Goal: Task Accomplishment & Management: Use online tool/utility

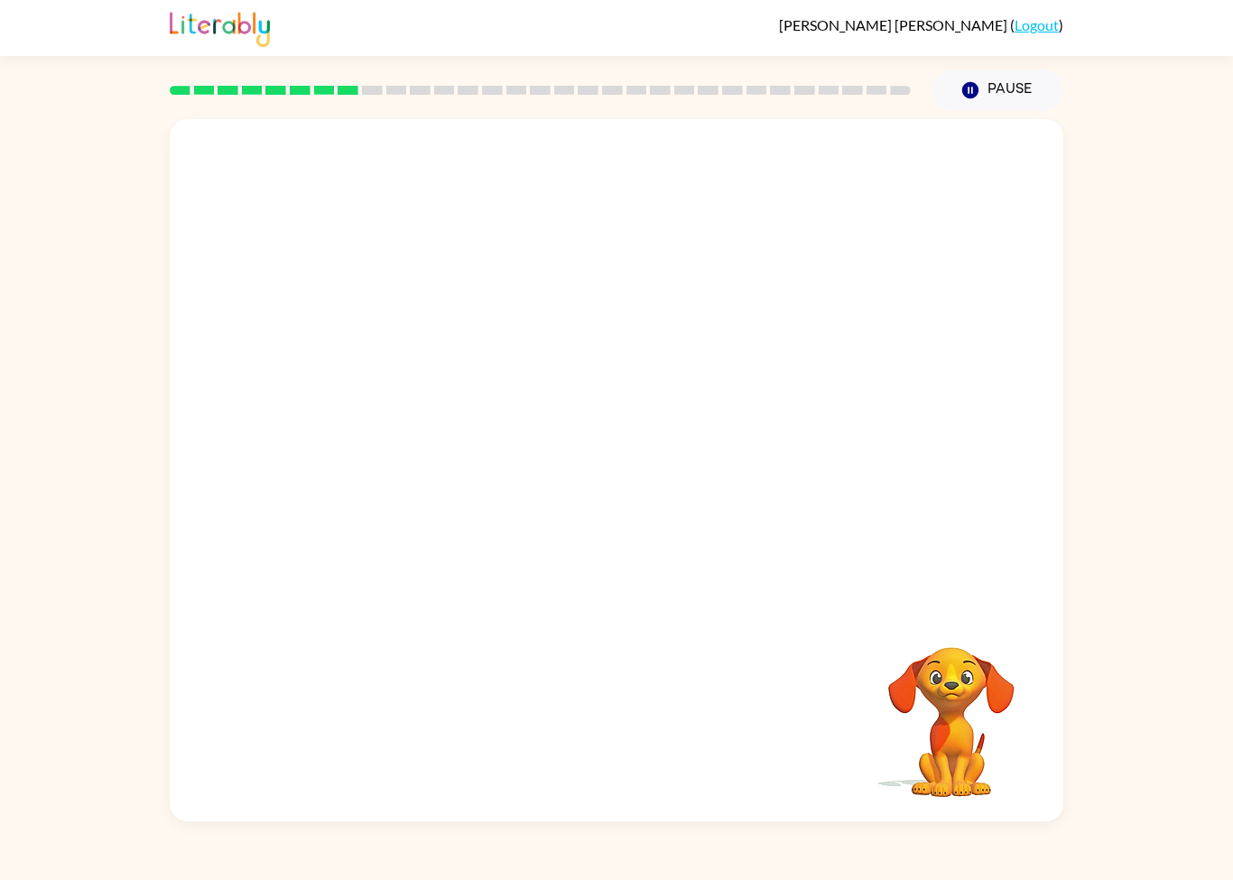
click at [1224, 525] on div "Your browser must support playing .mp4 files to use Literably. Please try using…" at bounding box center [616, 466] width 1233 height 710
click at [662, 484] on button "button" at bounding box center [617, 480] width 116 height 66
click at [662, 483] on div at bounding box center [617, 480] width 116 height 66
click at [618, 424] on div at bounding box center [617, 470] width 894 height 702
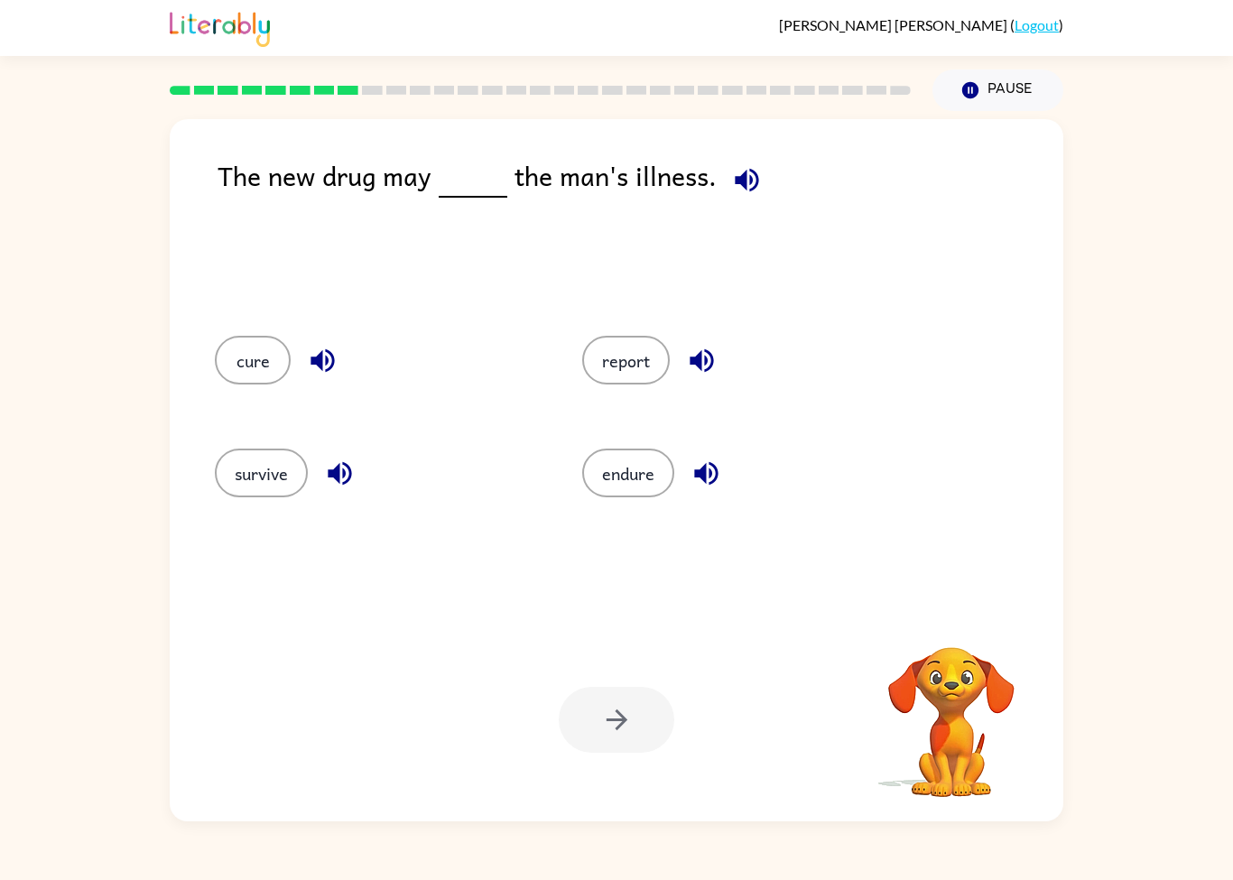
click at [237, 375] on button "cure" at bounding box center [253, 360] width 76 height 49
click at [636, 737] on button "button" at bounding box center [617, 720] width 116 height 66
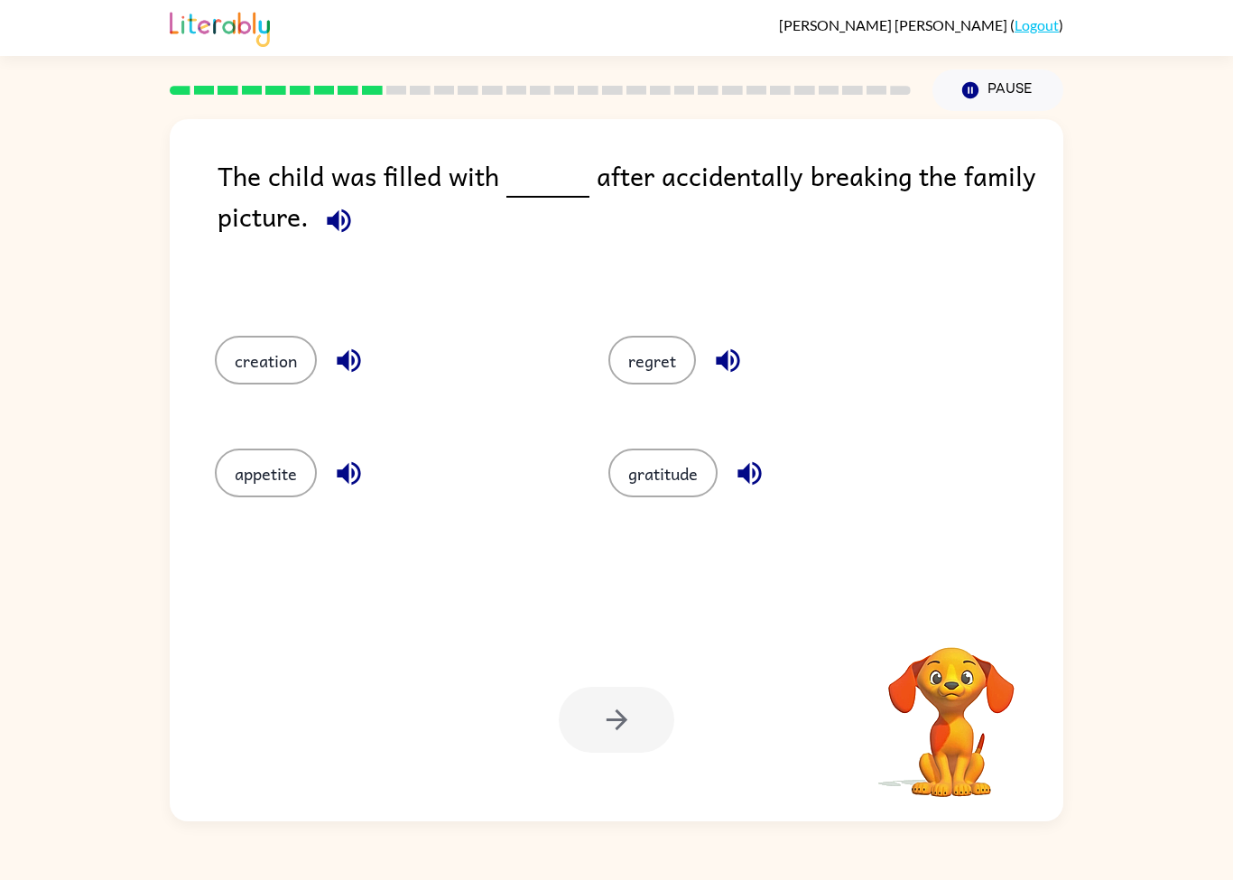
click at [255, 324] on div "creation" at bounding box center [378, 358] width 394 height 113
click at [274, 376] on button "creation" at bounding box center [266, 360] width 102 height 49
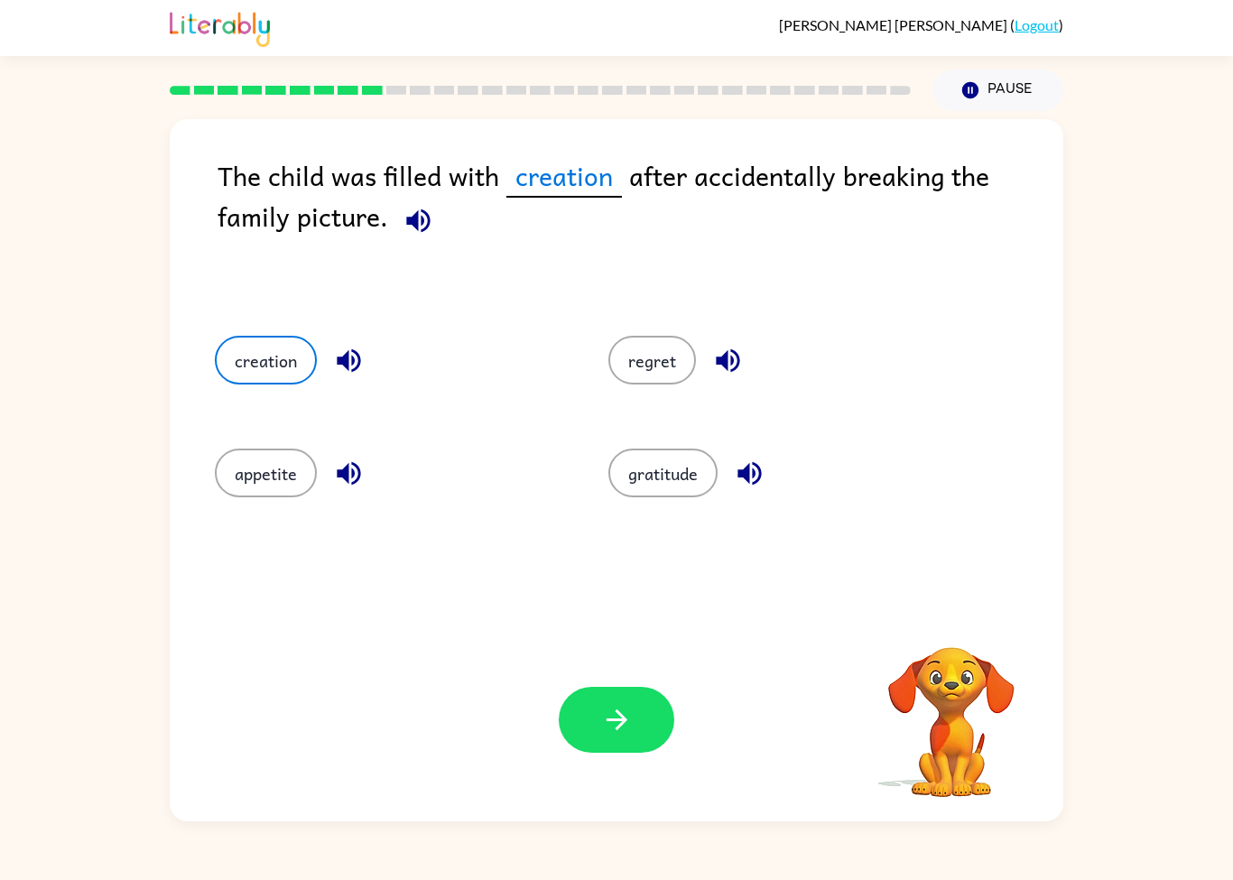
click at [639, 727] on button "button" at bounding box center [617, 720] width 116 height 66
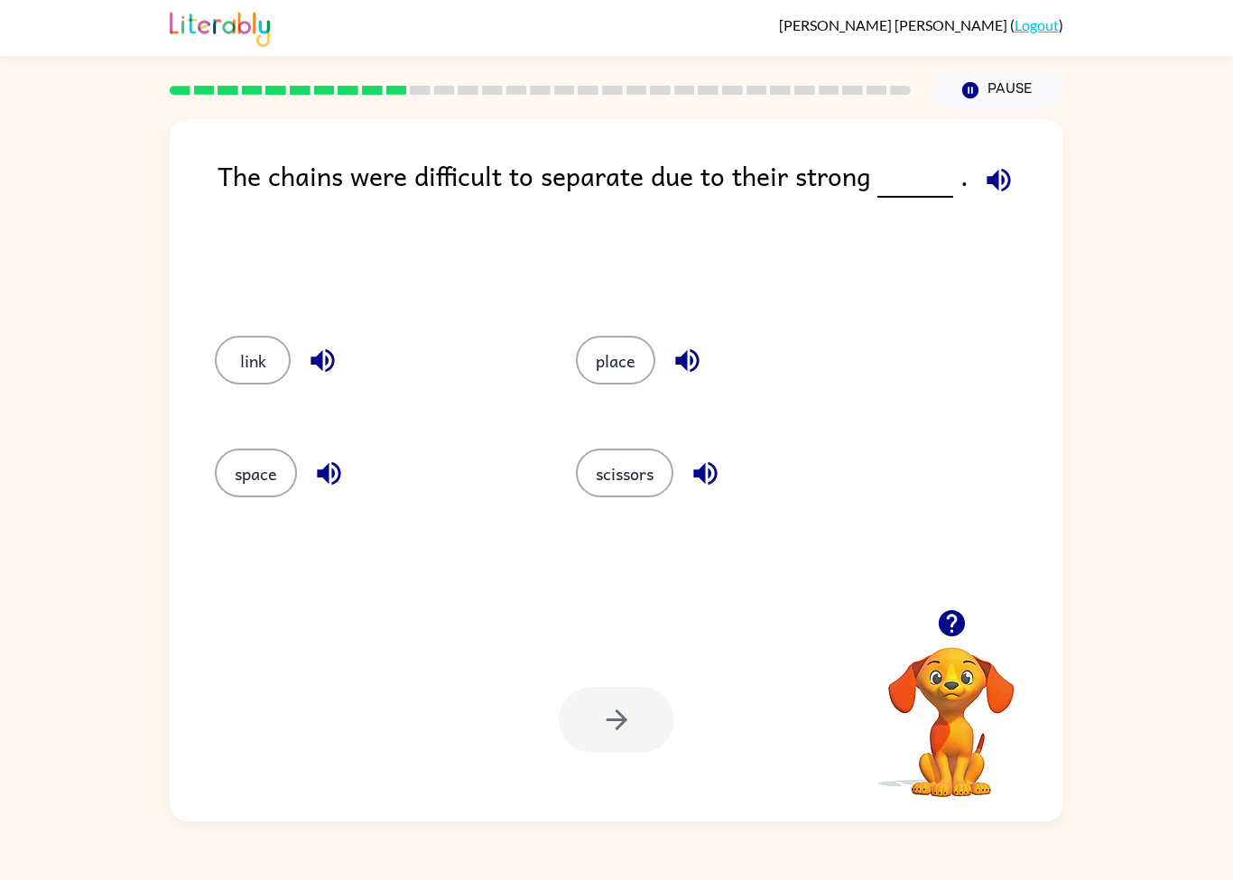
click at [625, 367] on button "place" at bounding box center [615, 360] width 79 height 49
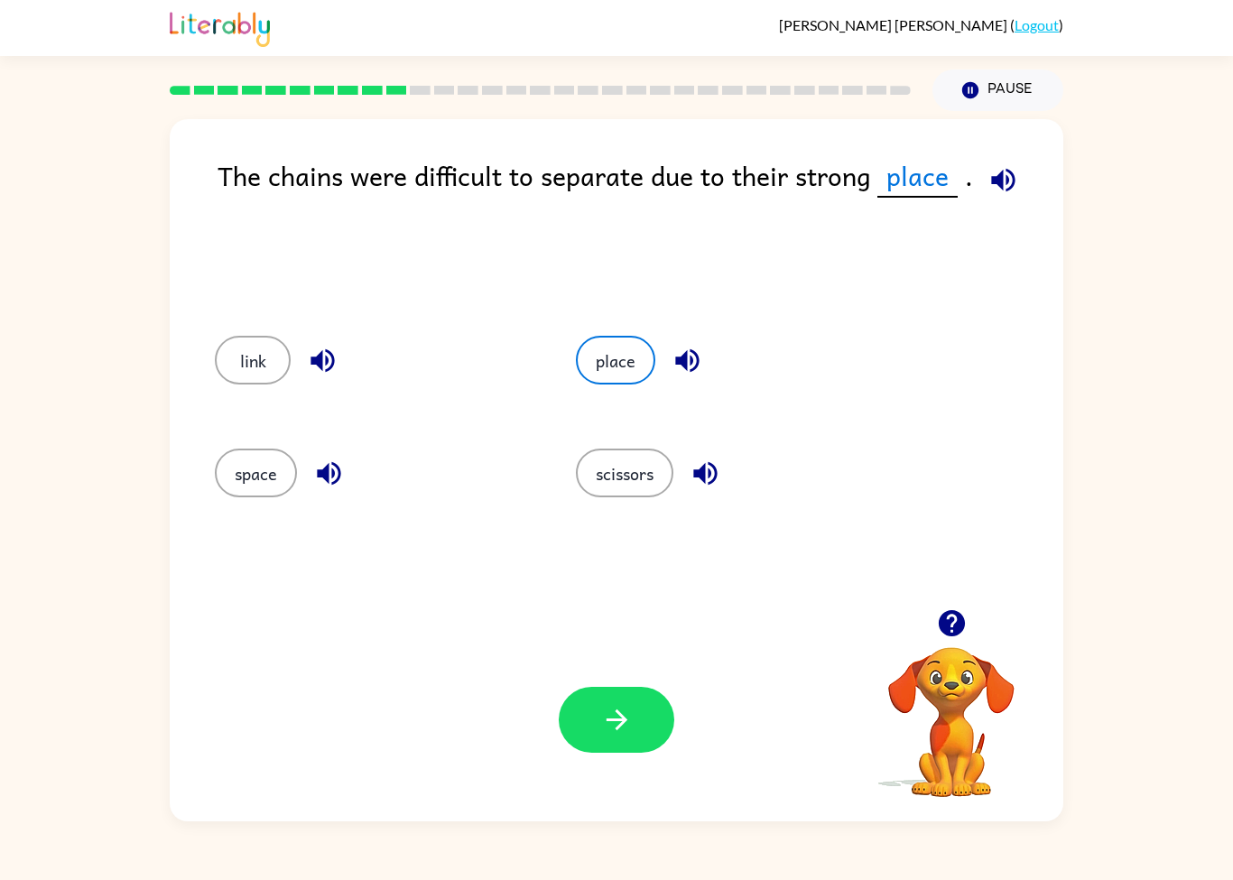
click at [642, 737] on button "button" at bounding box center [617, 720] width 116 height 66
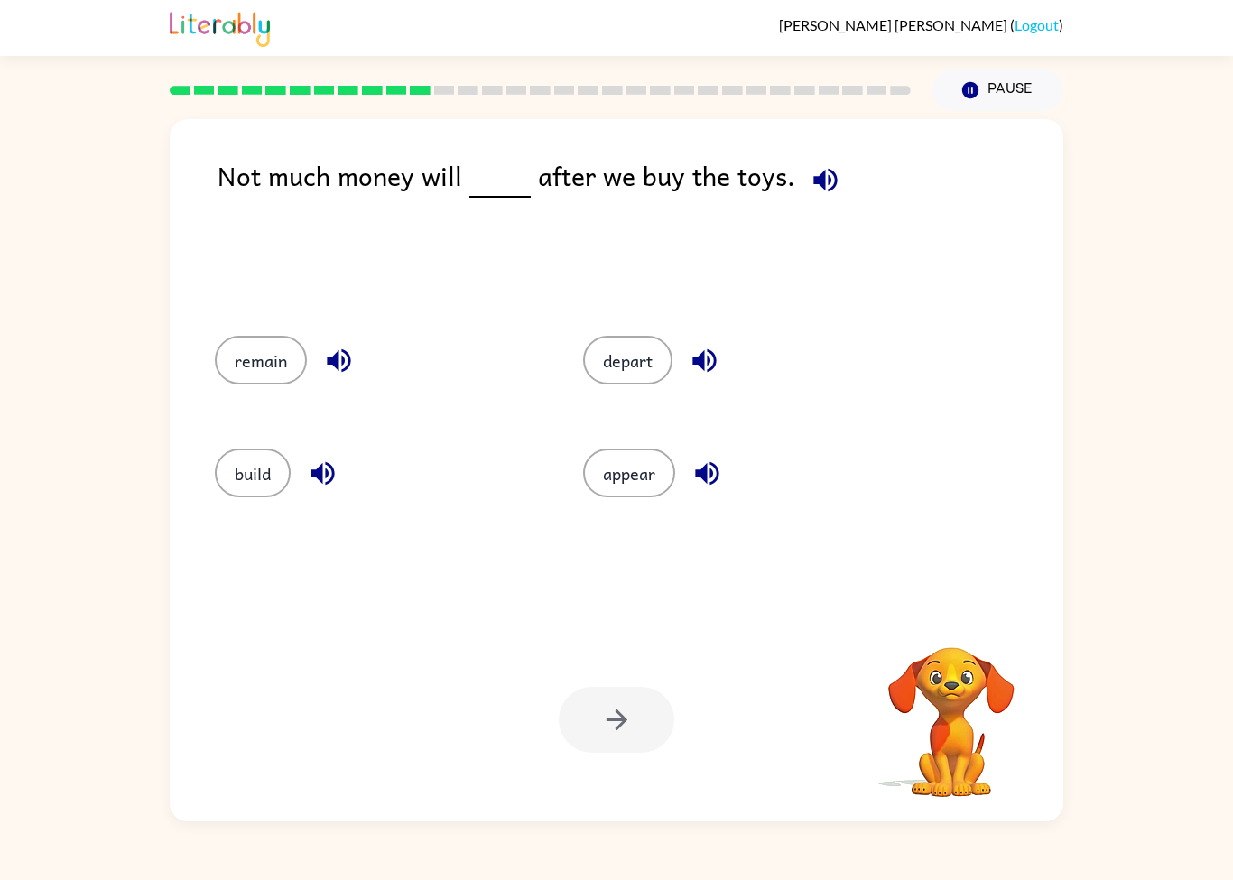
click at [667, 700] on div at bounding box center [617, 720] width 116 height 66
click at [251, 352] on button "remain" at bounding box center [261, 360] width 92 height 49
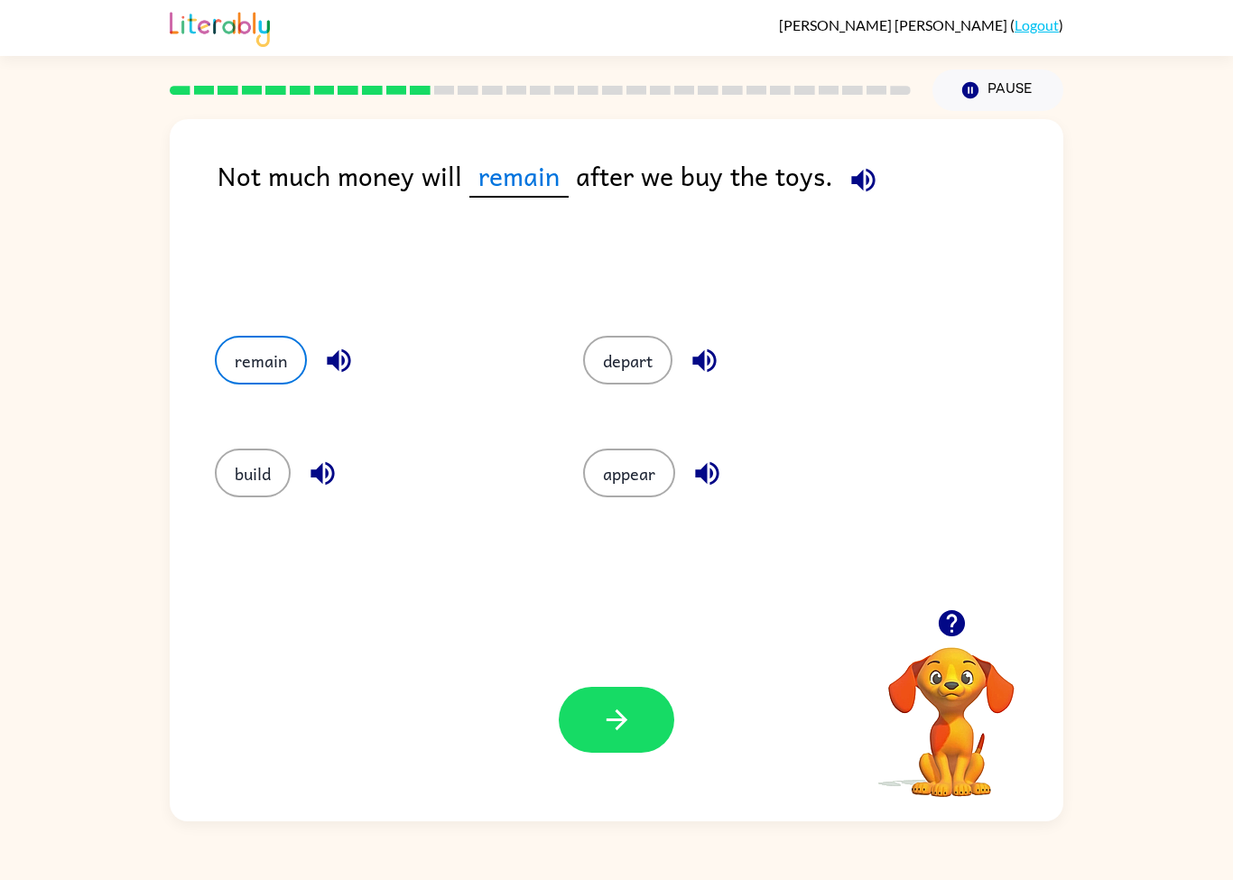
click at [632, 693] on button "button" at bounding box center [617, 720] width 116 height 66
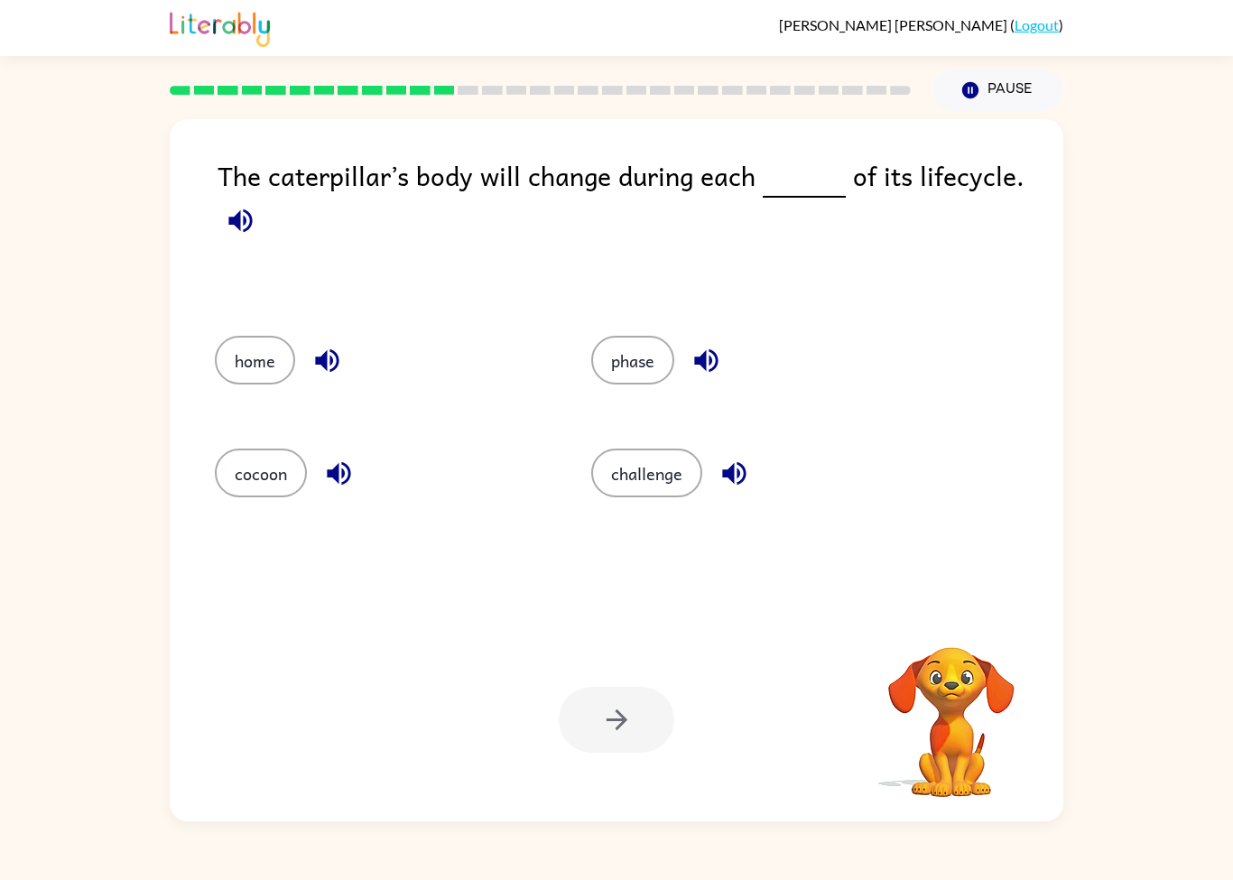
click at [603, 719] on div at bounding box center [617, 720] width 116 height 66
click at [630, 357] on button "phase" at bounding box center [632, 360] width 83 height 49
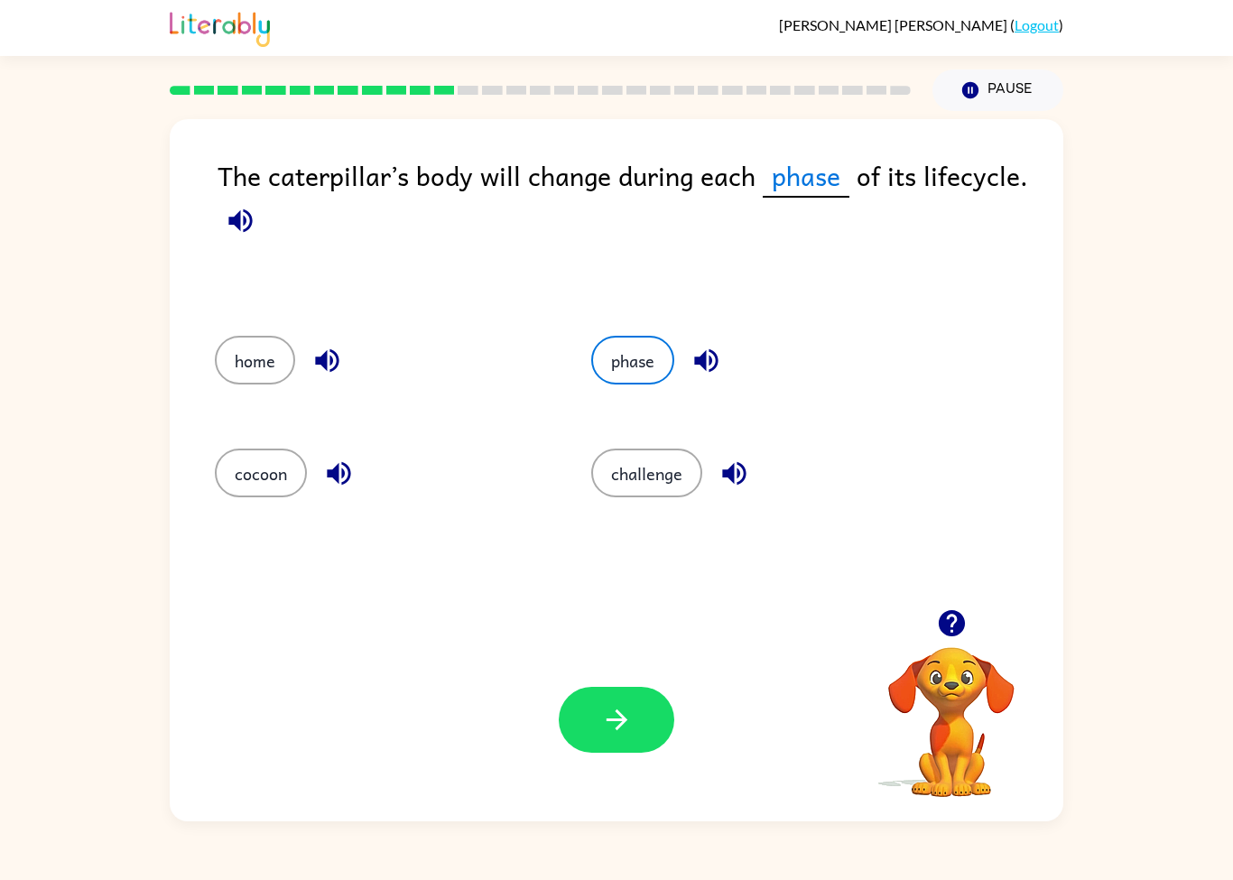
click at [637, 722] on button "button" at bounding box center [617, 720] width 116 height 66
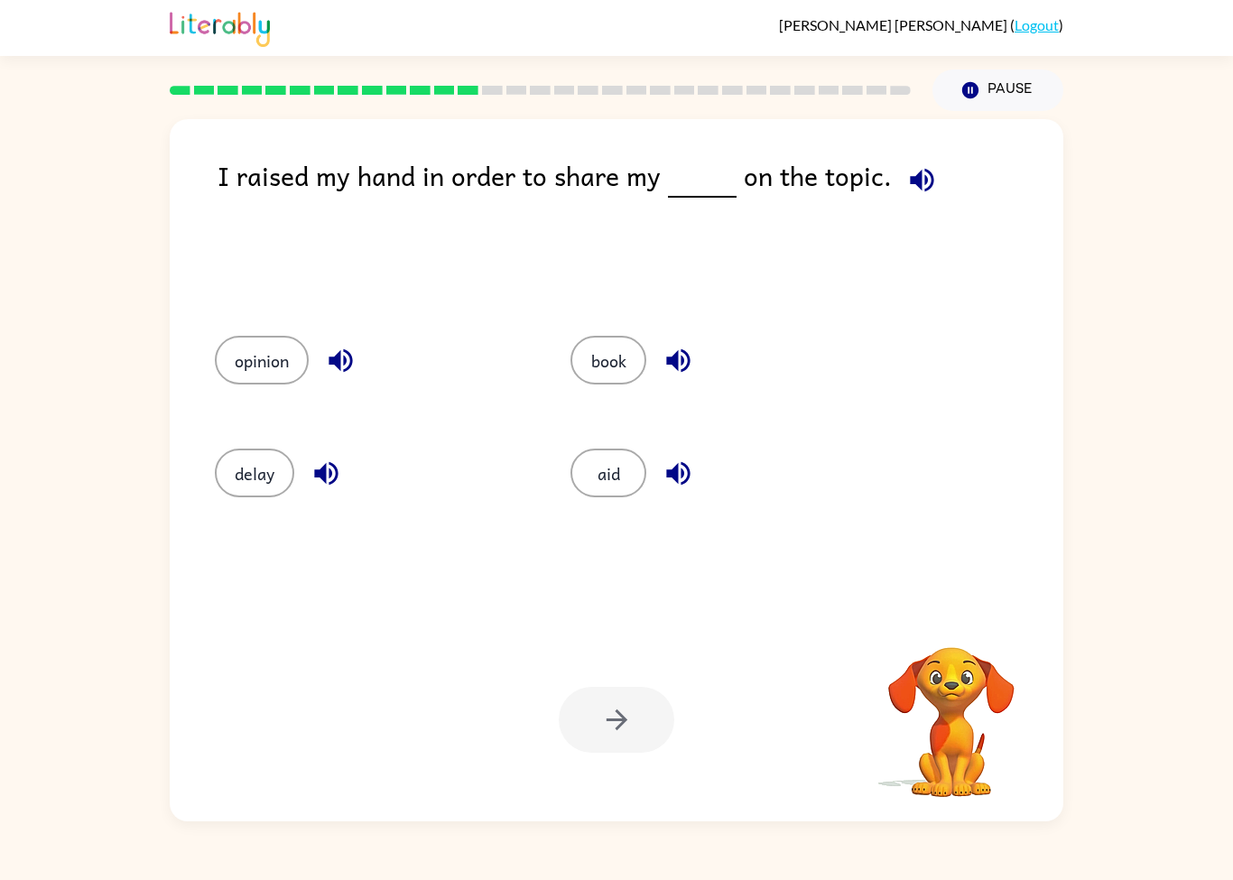
click at [573, 491] on div "aid" at bounding box center [728, 473] width 314 height 49
click at [573, 490] on div "aid" at bounding box center [728, 473] width 314 height 49
click at [608, 483] on button "aid" at bounding box center [609, 473] width 76 height 49
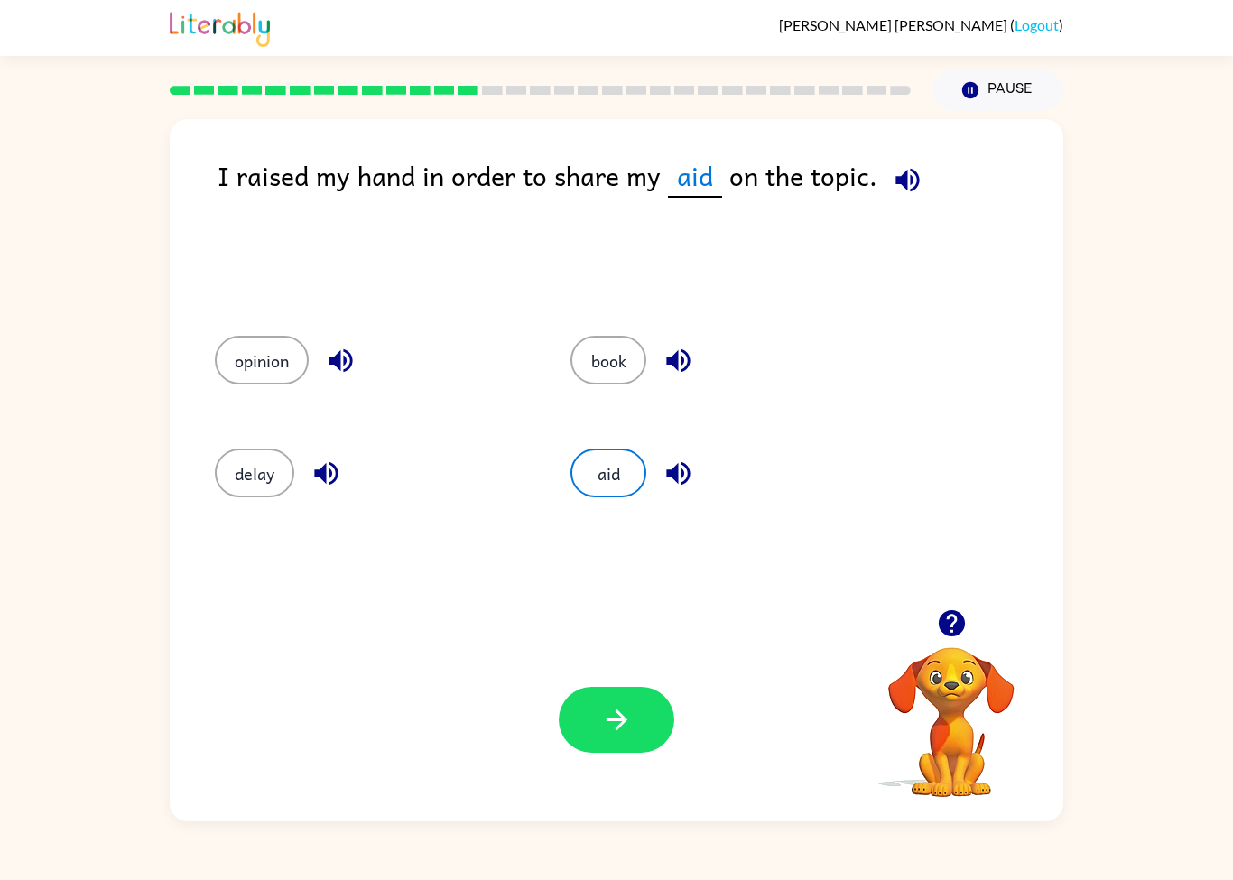
click at [583, 692] on button "button" at bounding box center [617, 720] width 116 height 66
click at [583, 691] on div at bounding box center [617, 720] width 116 height 66
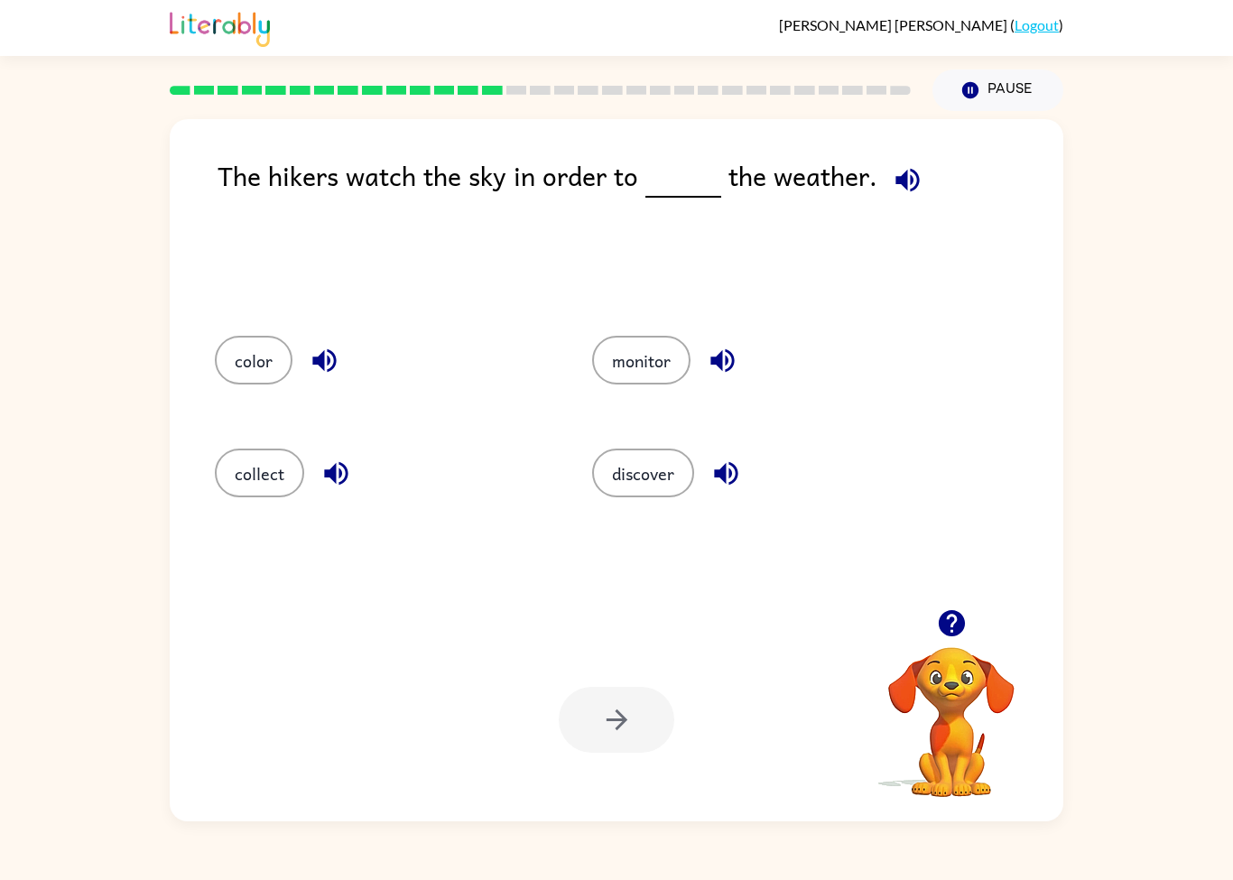
click at [618, 725] on div at bounding box center [617, 720] width 116 height 66
click at [648, 349] on button "monitor" at bounding box center [641, 360] width 98 height 49
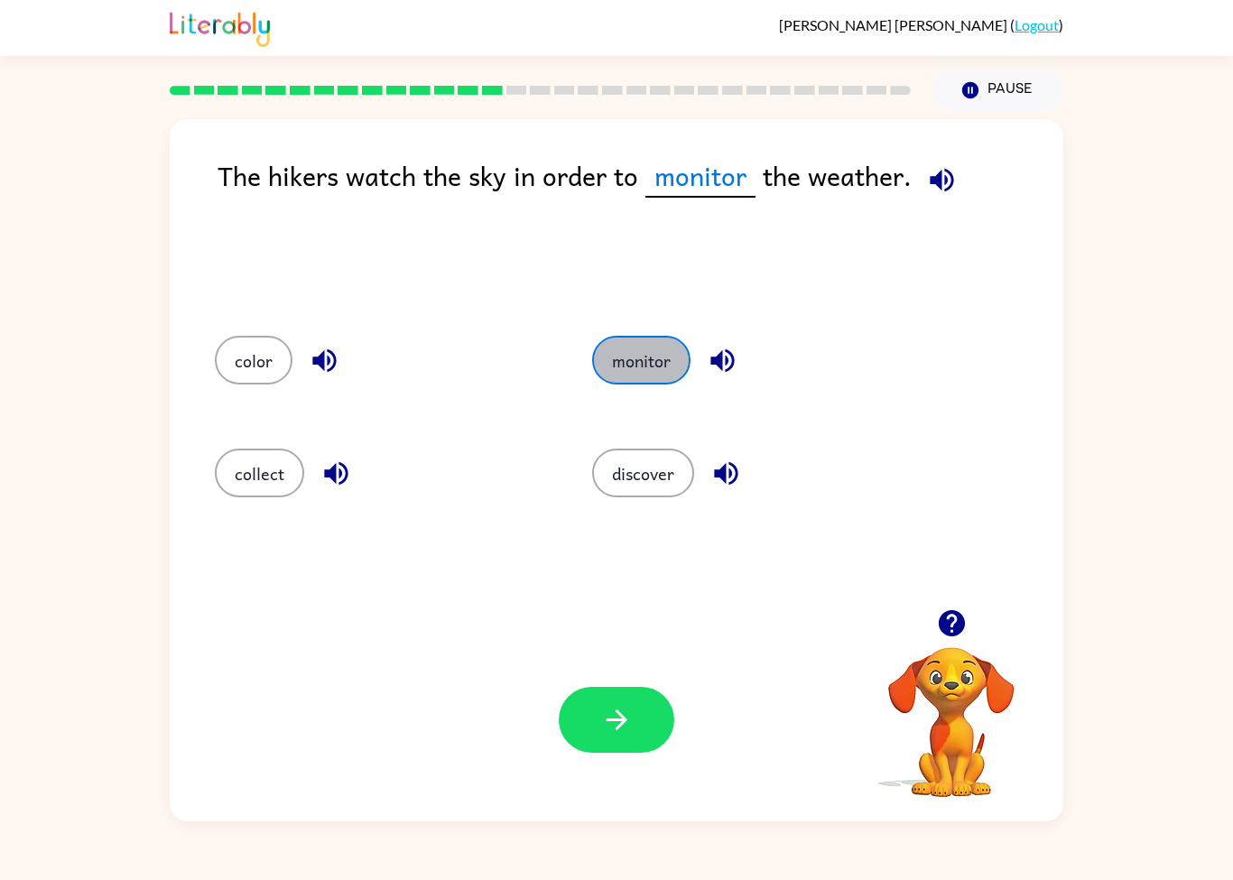
click at [647, 348] on button "monitor" at bounding box center [641, 360] width 98 height 49
click at [687, 723] on div "Your browser must support playing .mp4 files to use Literably. Please try using…" at bounding box center [617, 719] width 894 height 203
click at [629, 715] on icon "button" at bounding box center [617, 720] width 32 height 32
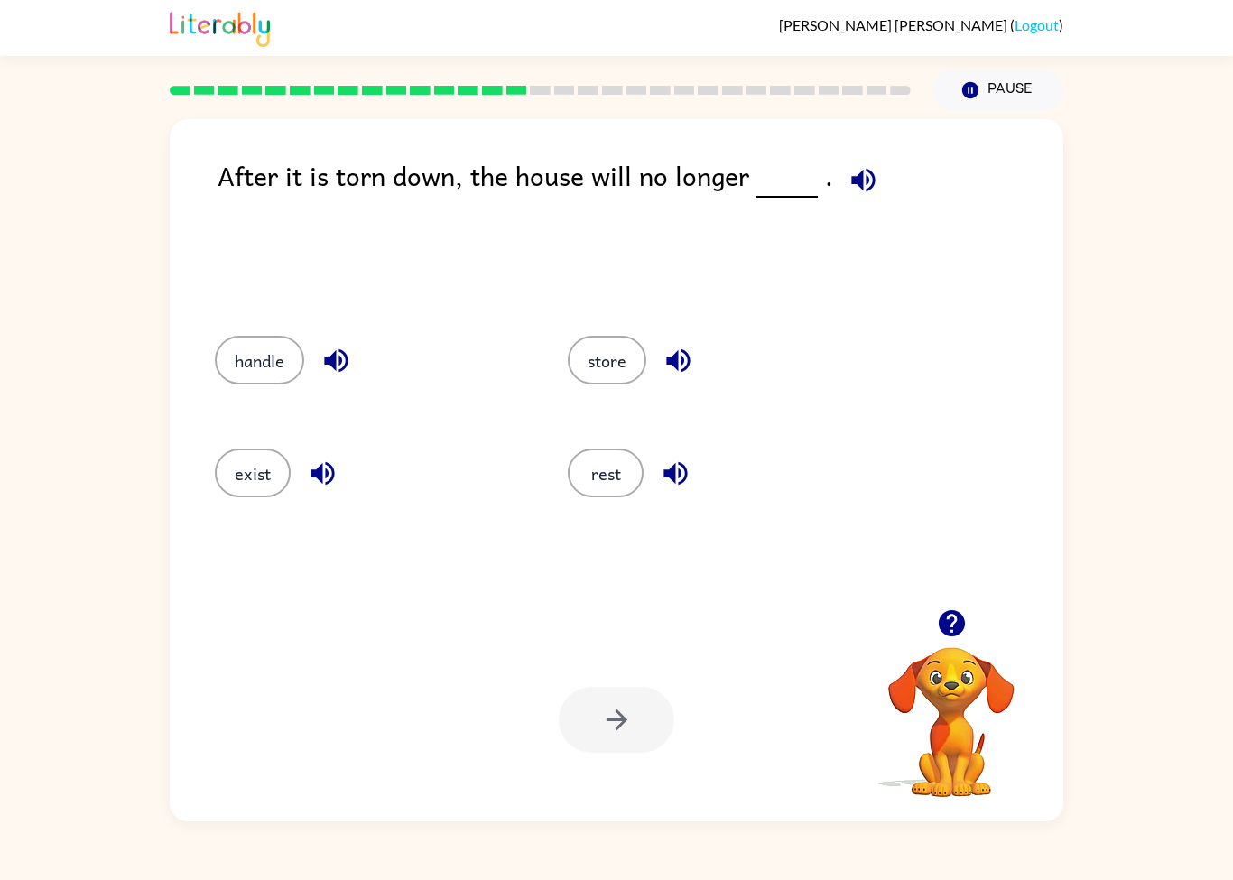
click at [253, 490] on button "exist" at bounding box center [253, 473] width 76 height 49
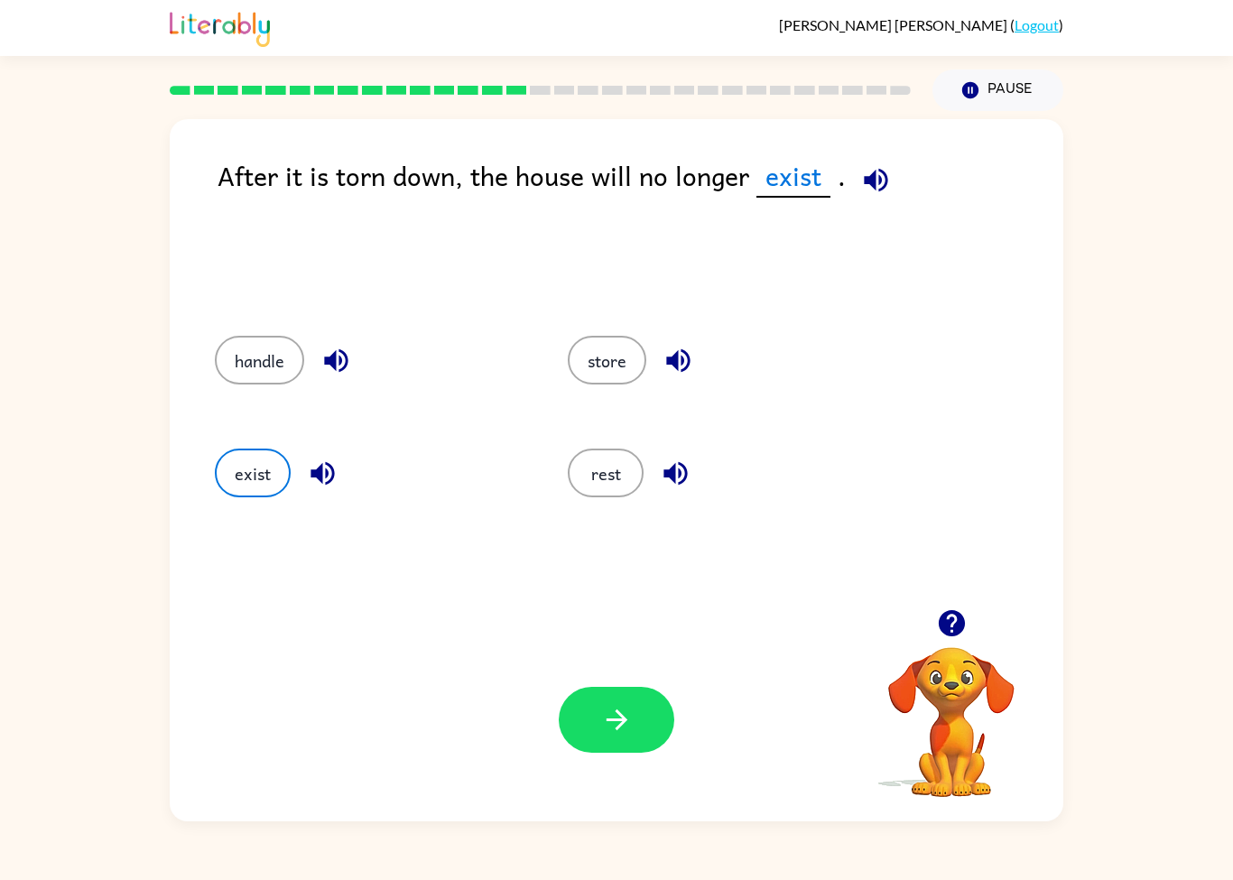
click at [620, 728] on icon "button" at bounding box center [616, 720] width 21 height 21
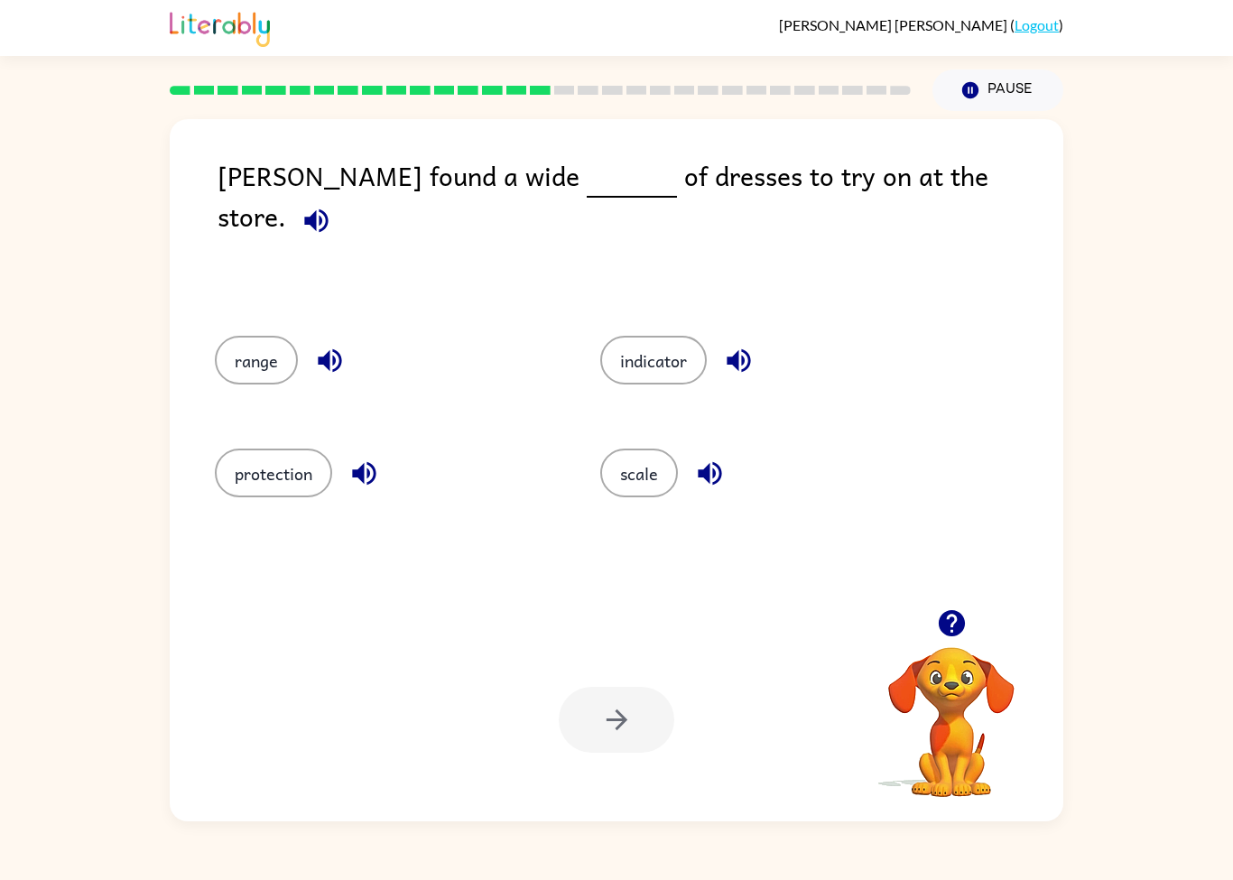
click at [645, 480] on button "scale" at bounding box center [639, 473] width 78 height 49
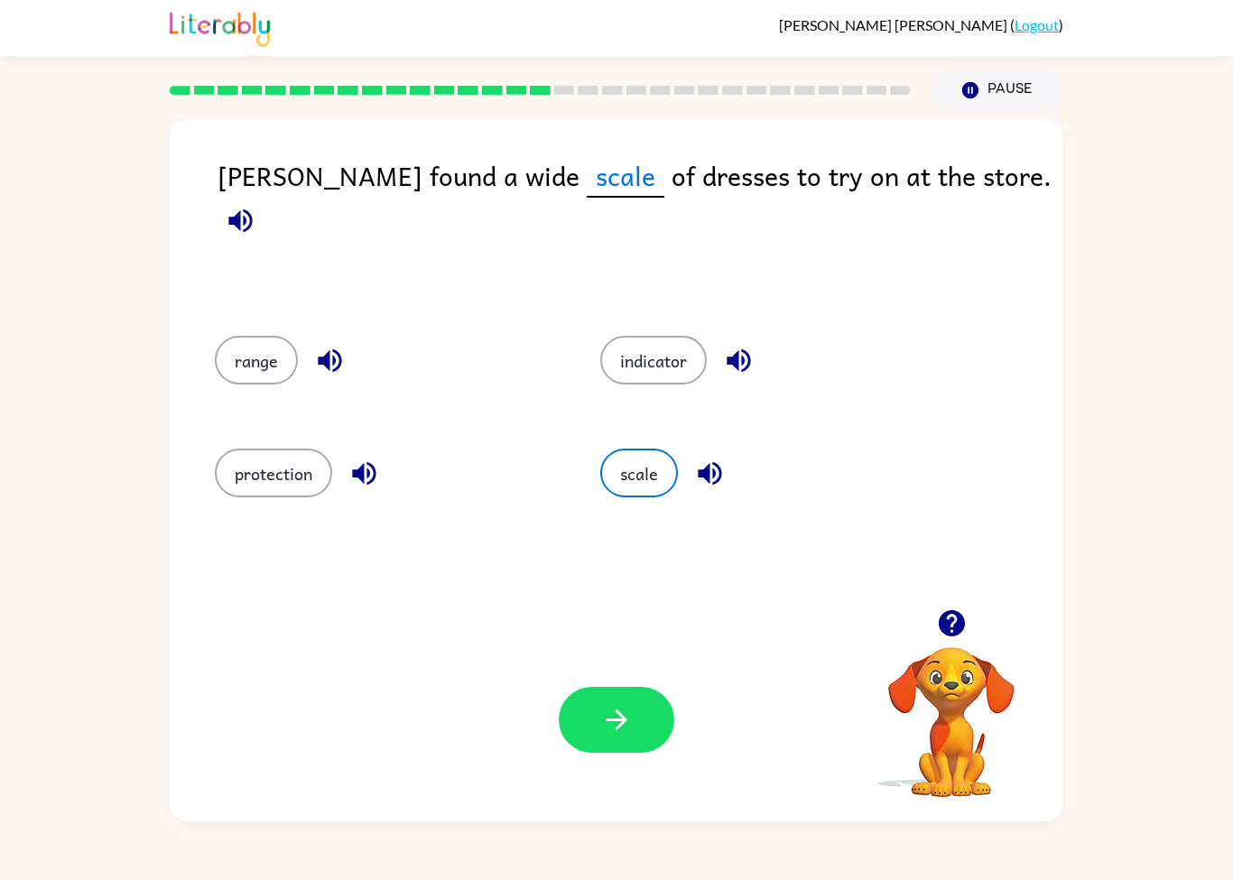
click at [584, 708] on button "button" at bounding box center [617, 720] width 116 height 66
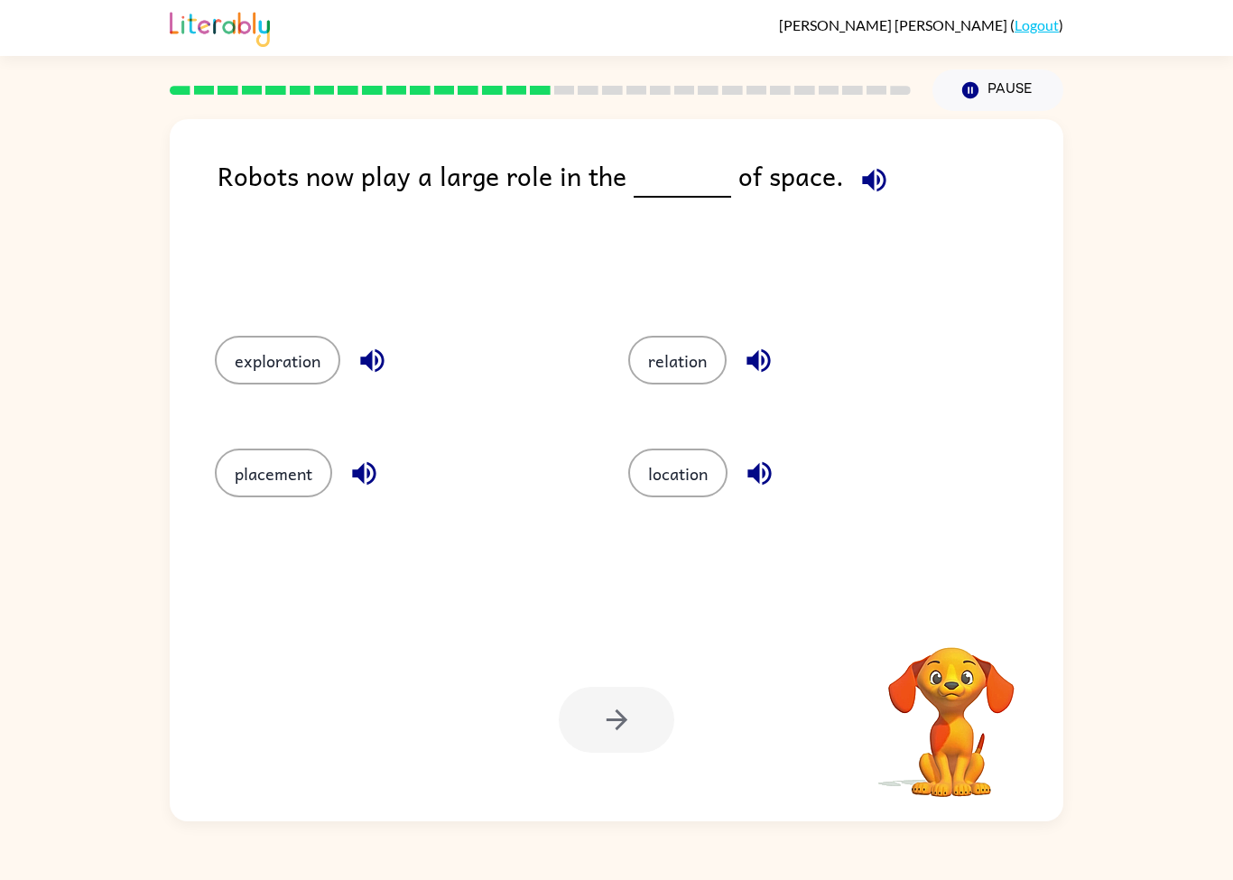
click at [622, 754] on div "Your browser must support playing .mp4 files to use Literably. Please try using…" at bounding box center [617, 719] width 894 height 203
click at [245, 477] on button "placement" at bounding box center [273, 473] width 117 height 49
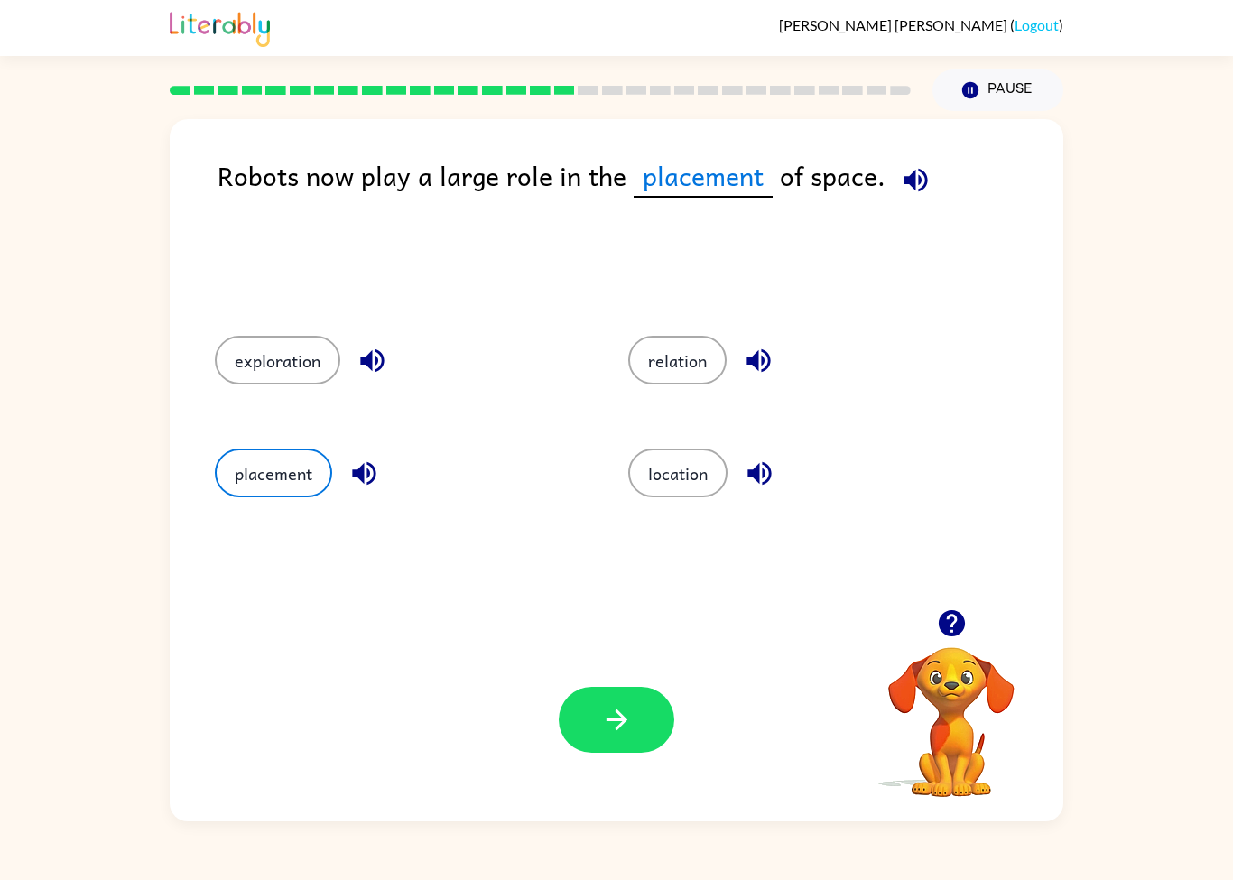
click at [260, 369] on button "exploration" at bounding box center [277, 360] width 125 height 49
click at [682, 355] on button "relation" at bounding box center [677, 360] width 98 height 49
click at [657, 487] on button "location" at bounding box center [677, 473] width 99 height 49
click at [223, 483] on button "placement" at bounding box center [273, 473] width 117 height 49
click at [246, 338] on button "exploration" at bounding box center [277, 360] width 125 height 49
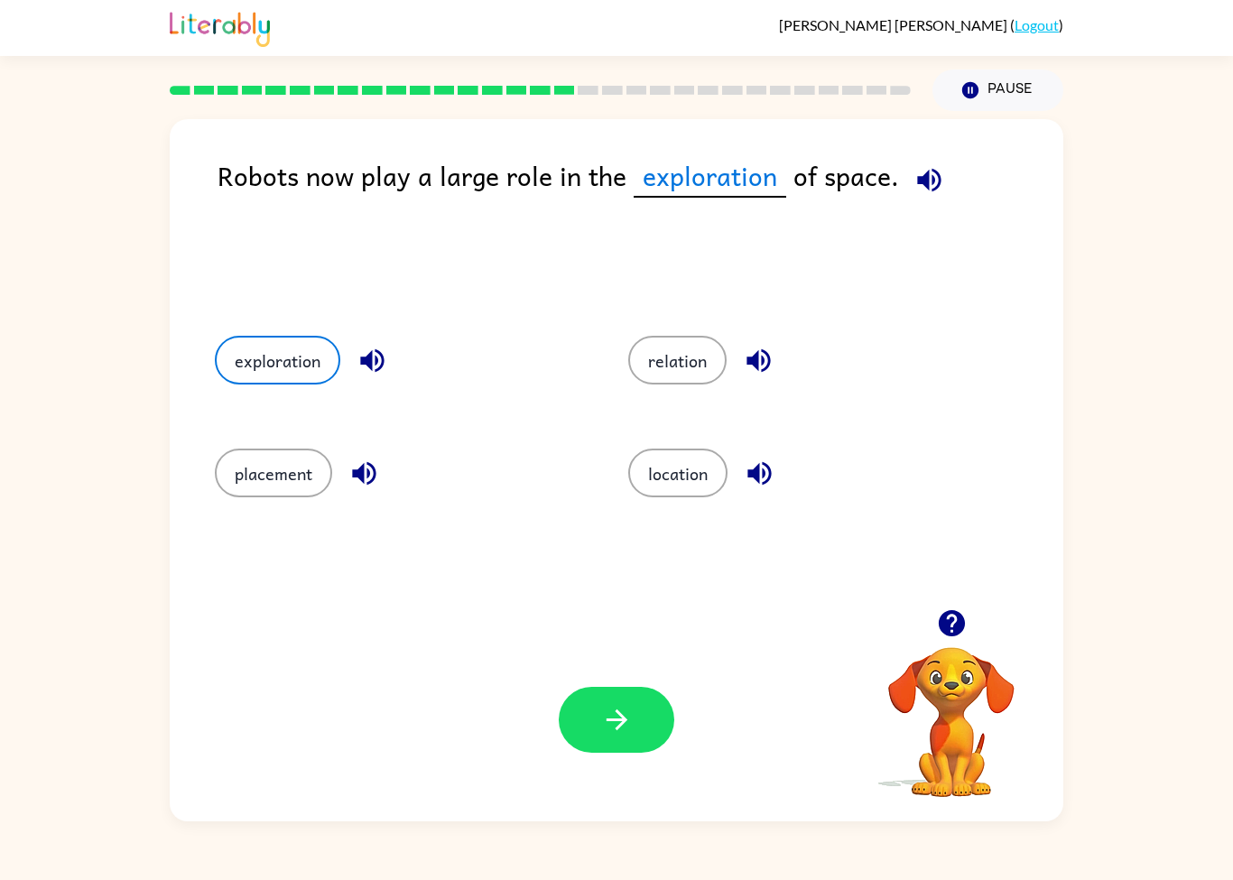
click at [227, 444] on div "placement" at bounding box center [387, 470] width 413 height 113
click at [256, 451] on button "placement" at bounding box center [273, 473] width 117 height 49
click at [248, 490] on button "placement" at bounding box center [273, 473] width 117 height 49
click at [255, 396] on div "exploration" at bounding box center [387, 358] width 413 height 113
click at [263, 373] on button "exploration" at bounding box center [277, 360] width 125 height 49
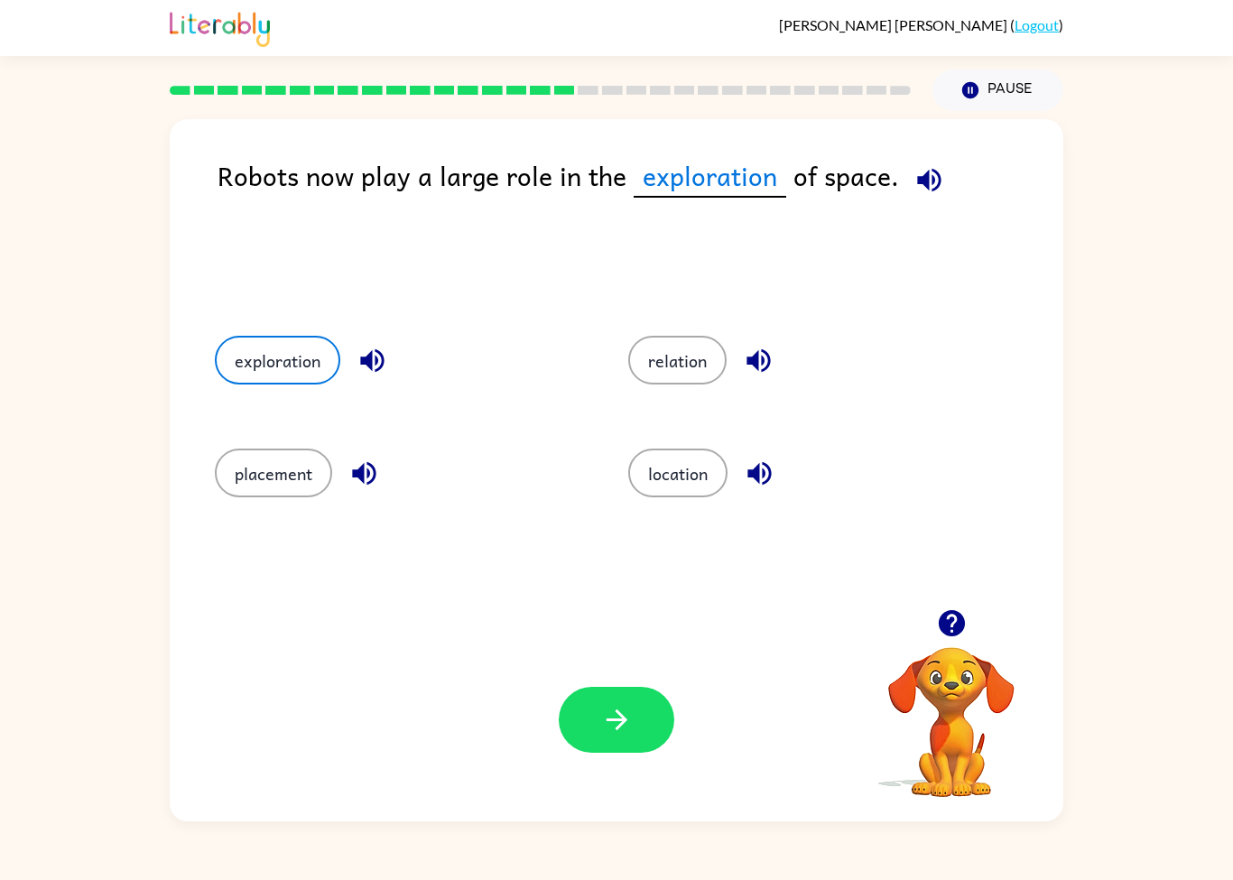
click at [655, 363] on button "relation" at bounding box center [677, 360] width 98 height 49
click at [665, 467] on button "location" at bounding box center [677, 473] width 99 height 49
click at [239, 452] on button "placement" at bounding box center [273, 473] width 117 height 49
click at [647, 377] on button "relation" at bounding box center [677, 360] width 98 height 49
click at [649, 766] on div "Your browser must support playing .mp4 files to use Literably. Please try using…" at bounding box center [617, 719] width 894 height 203
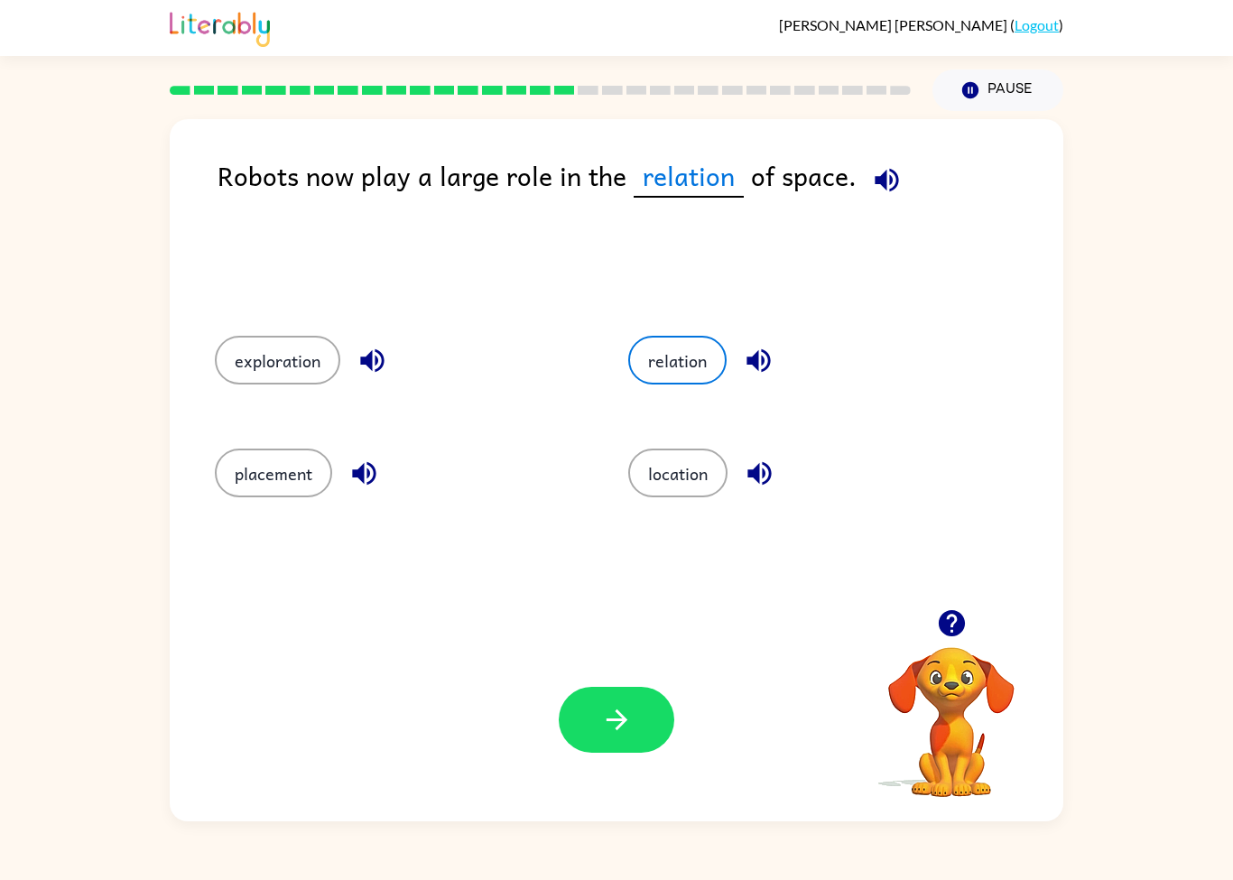
click at [623, 727] on icon "button" at bounding box center [617, 720] width 32 height 32
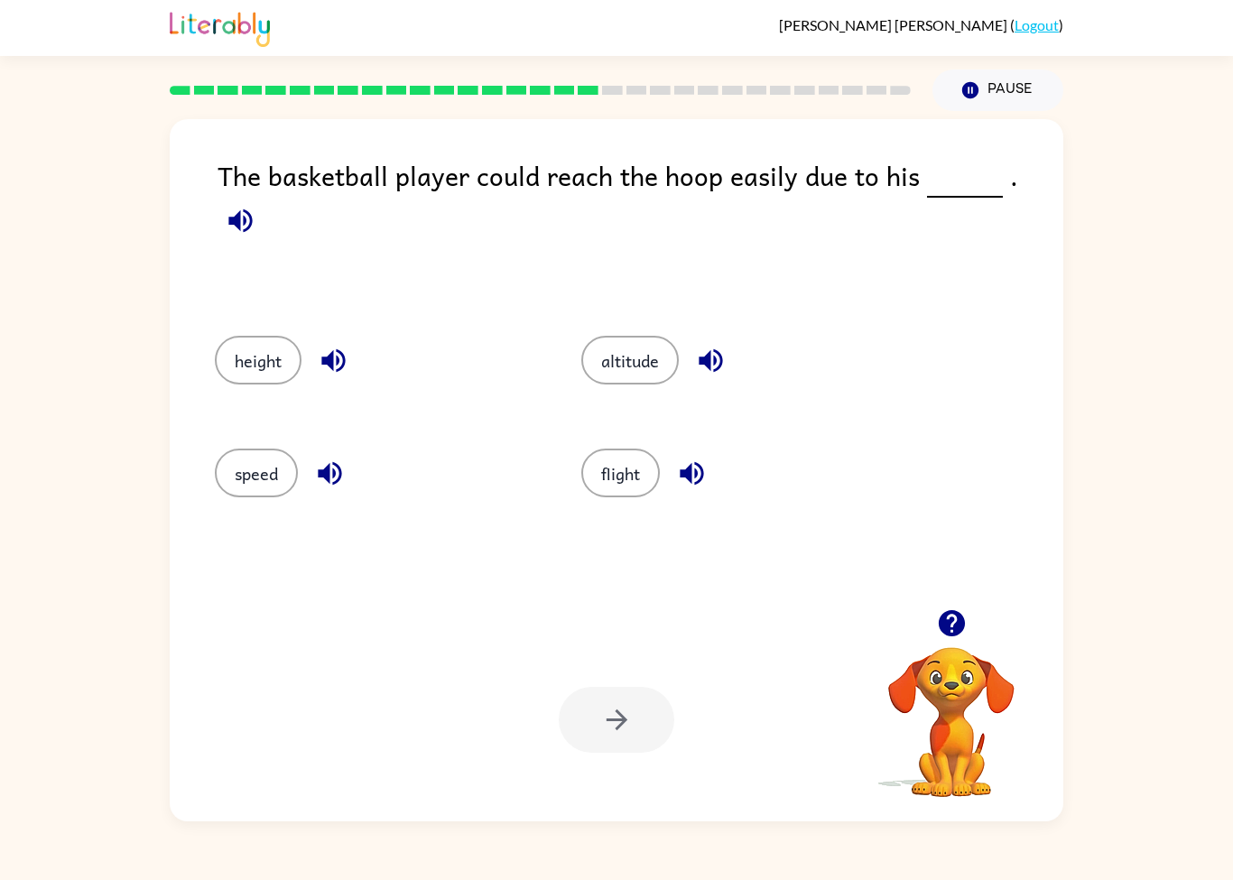
click at [246, 369] on button "height" at bounding box center [258, 360] width 87 height 49
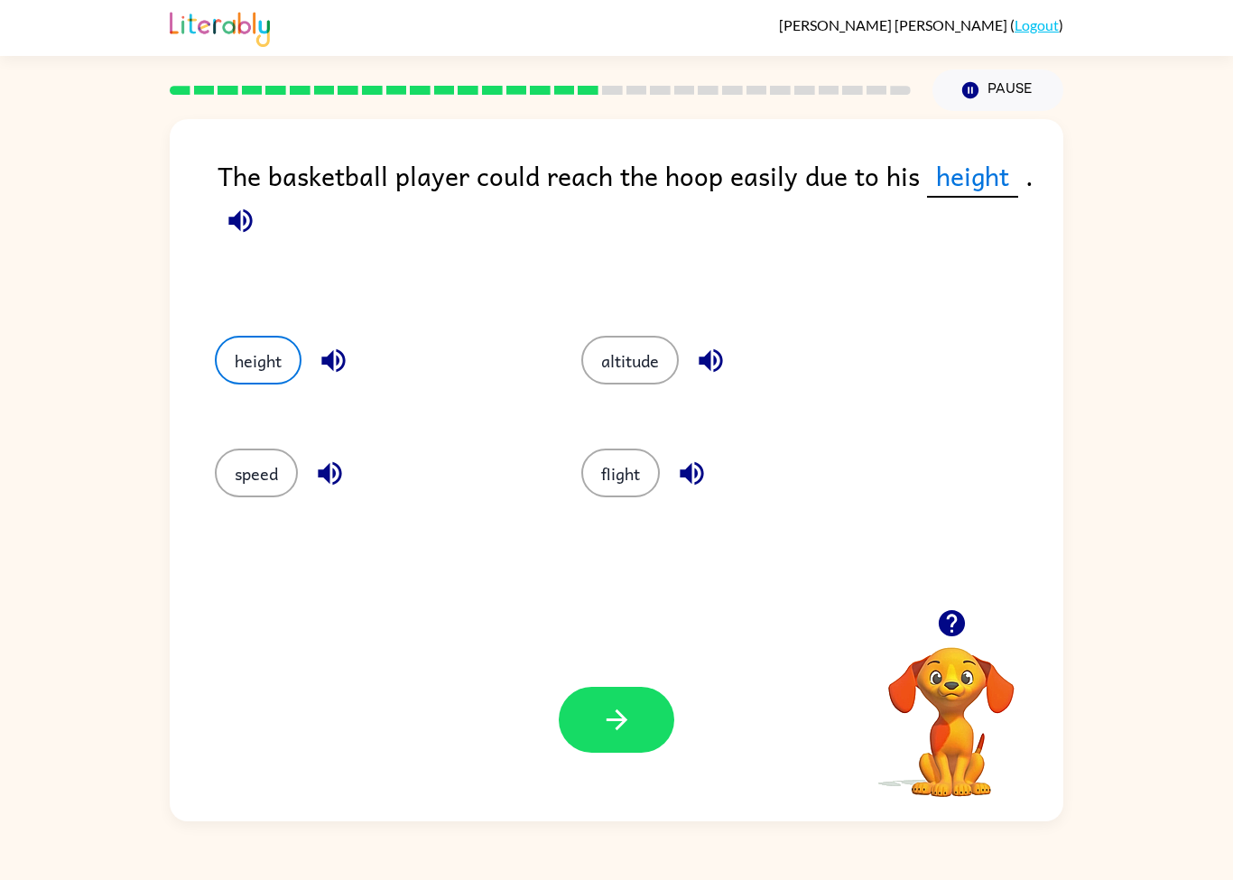
click at [604, 719] on icon "button" at bounding box center [617, 720] width 32 height 32
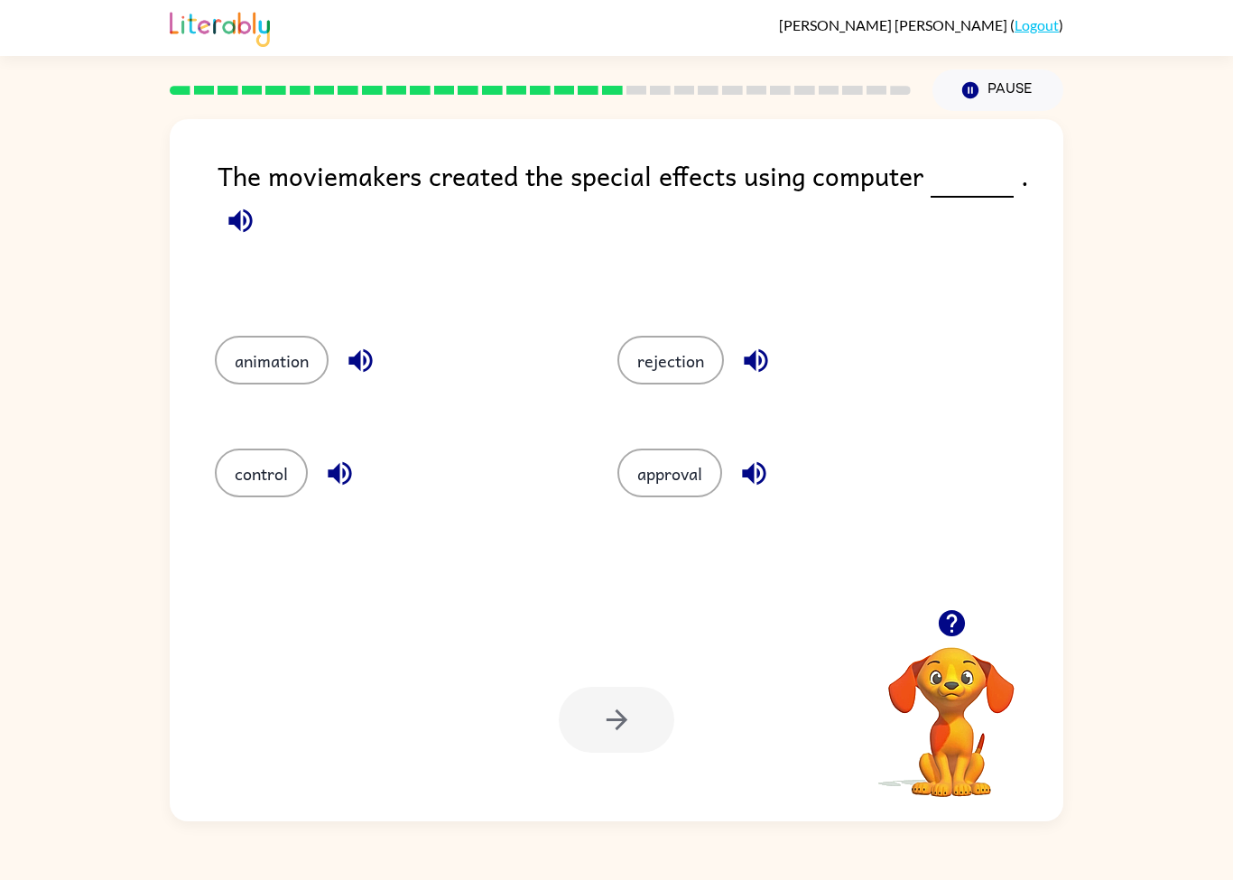
click at [237, 404] on div "animation" at bounding box center [382, 358] width 403 height 113
click at [233, 333] on div "animation" at bounding box center [382, 358] width 403 height 113
click at [227, 349] on button "animation" at bounding box center [272, 360] width 114 height 49
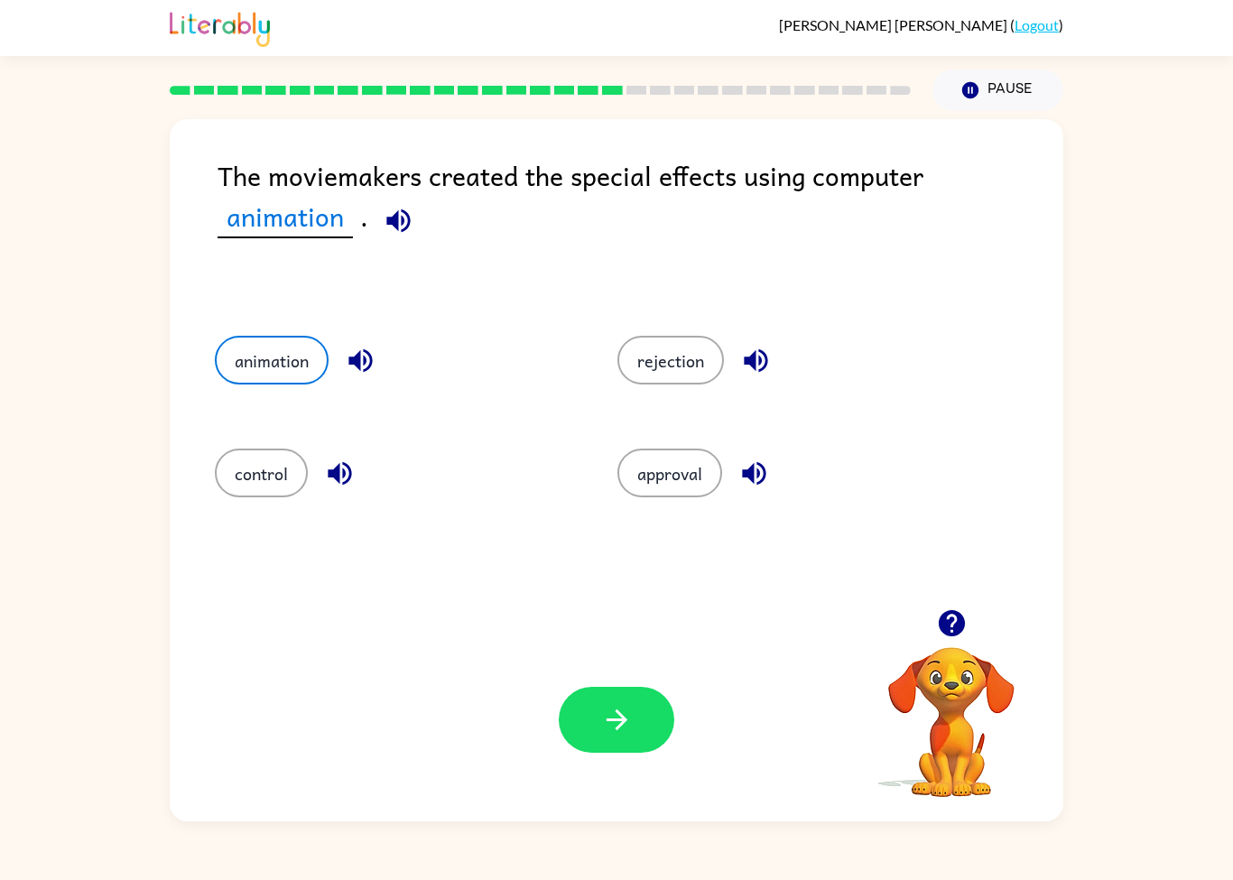
click at [583, 712] on button "button" at bounding box center [617, 720] width 116 height 66
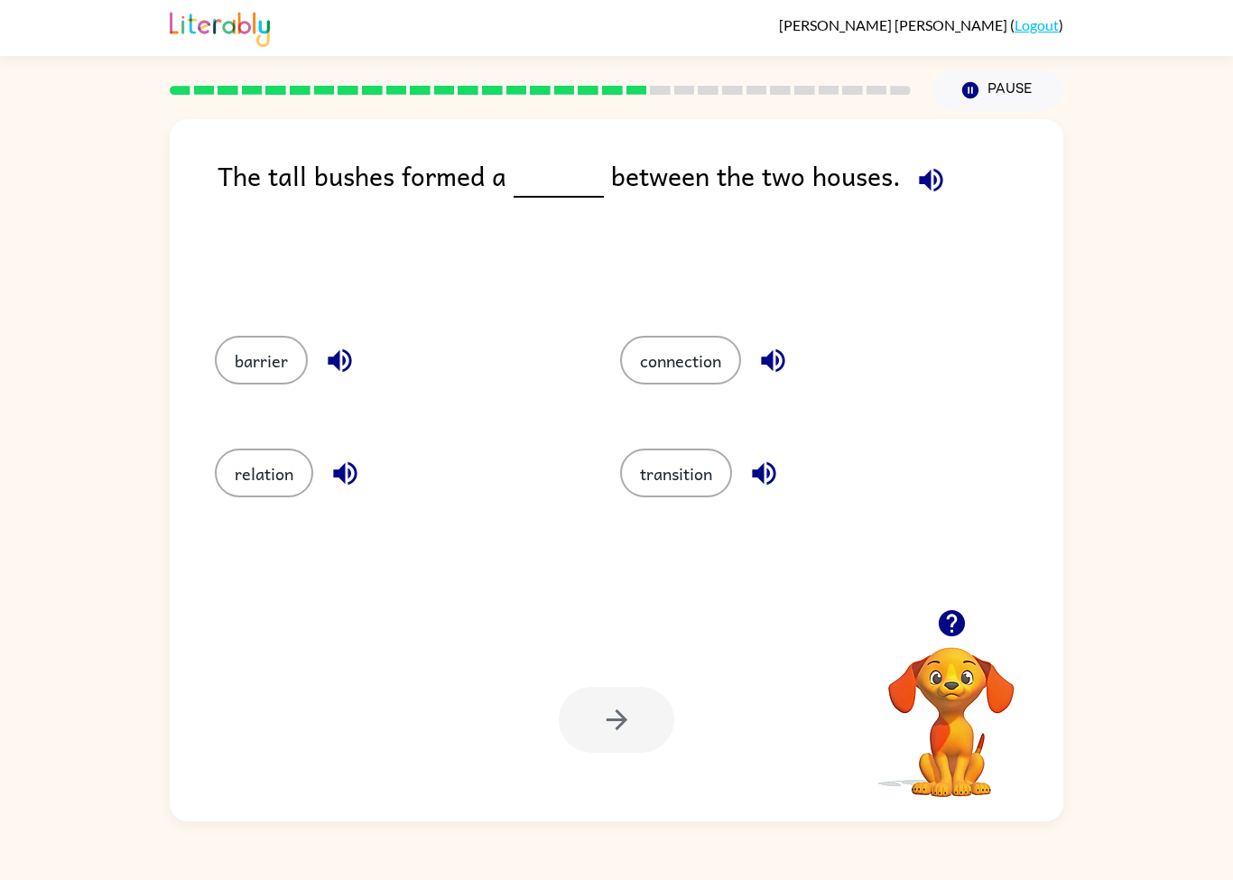
click at [717, 372] on button "connection" at bounding box center [680, 360] width 121 height 49
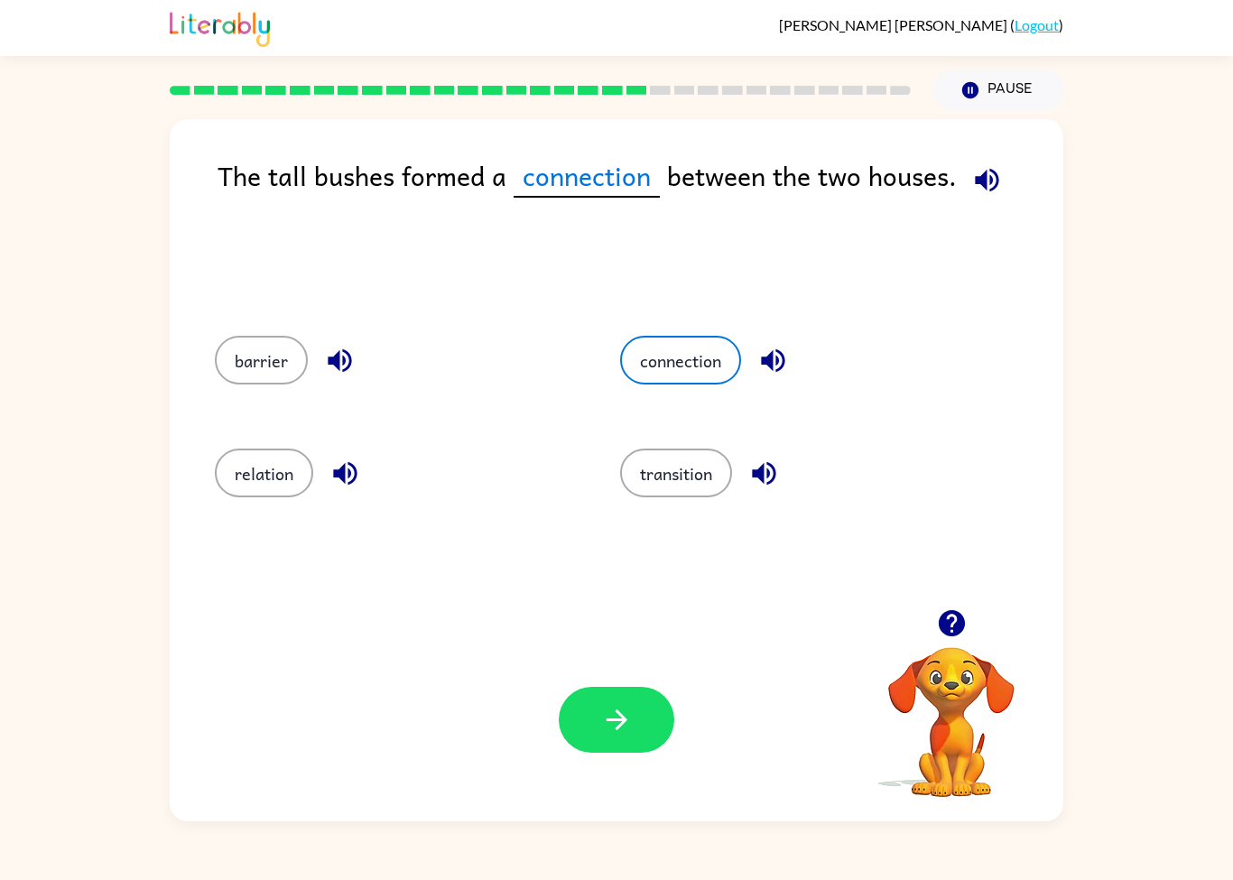
click at [633, 736] on button "button" at bounding box center [617, 720] width 116 height 66
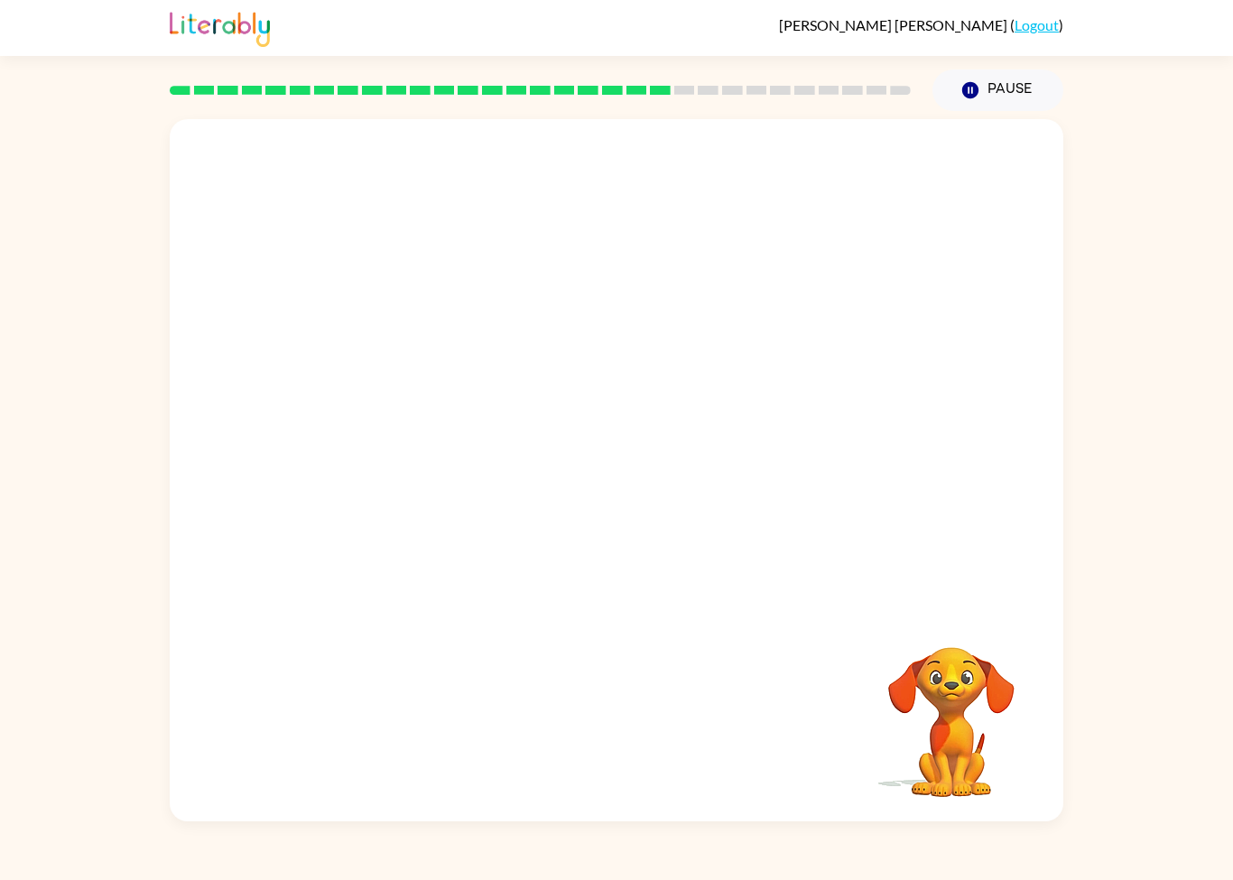
click at [1077, 720] on div "Your browser must support playing .mp4 files to use Literably. Please try using…" at bounding box center [616, 466] width 1233 height 710
click at [1077, 719] on div "Your browser must support playing .mp4 files to use Literably. Please try using…" at bounding box center [616, 466] width 1233 height 710
click at [447, 223] on video "Your browser must support playing .mp4 files to use Literably. Please try using…" at bounding box center [617, 364] width 894 height 490
click at [943, 649] on video "Your browser must support playing .mp4 files to use Literably. Please try using…" at bounding box center [951, 709] width 181 height 181
click at [1078, 729] on div "Your browser must support playing .mp4 files to use Literably. Please try using…" at bounding box center [616, 466] width 1233 height 710
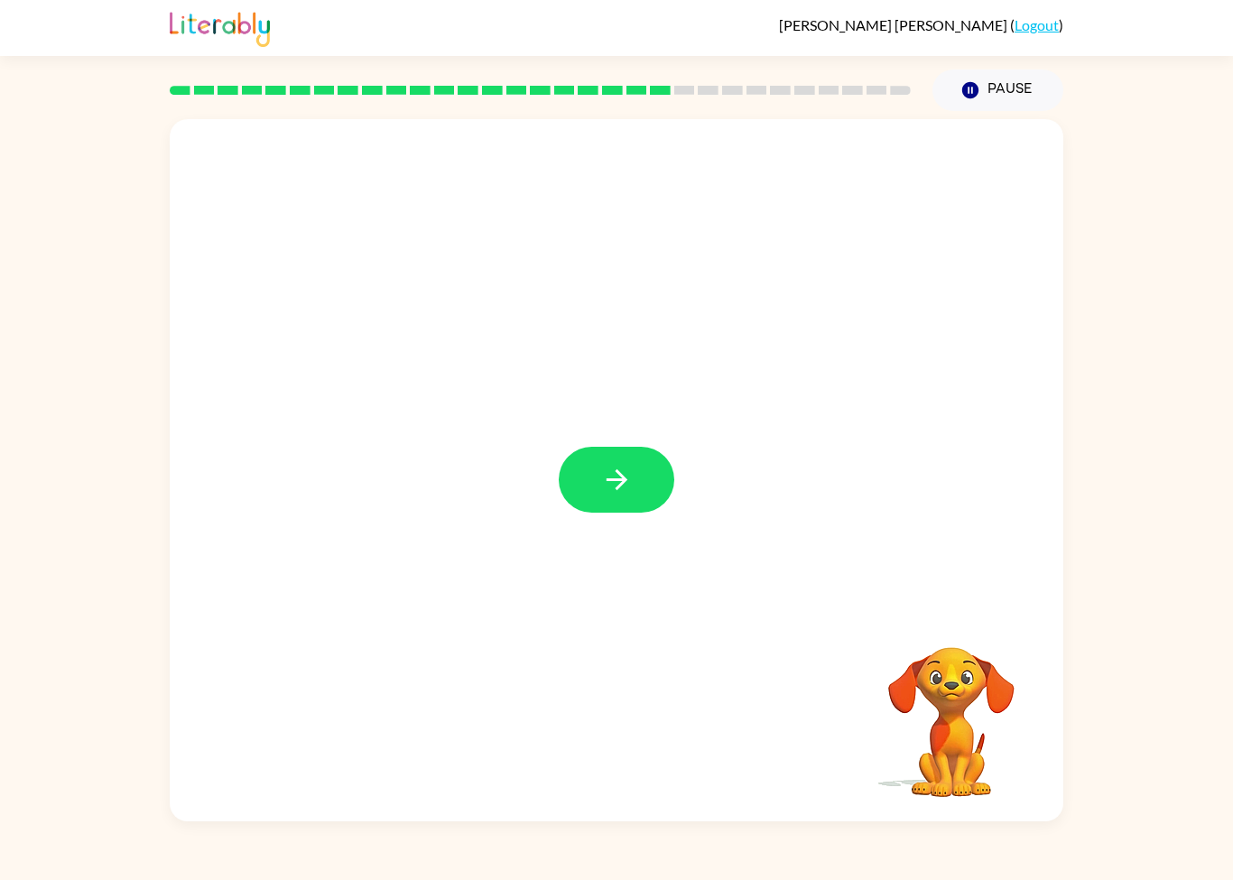
click at [611, 502] on button "button" at bounding box center [617, 480] width 116 height 66
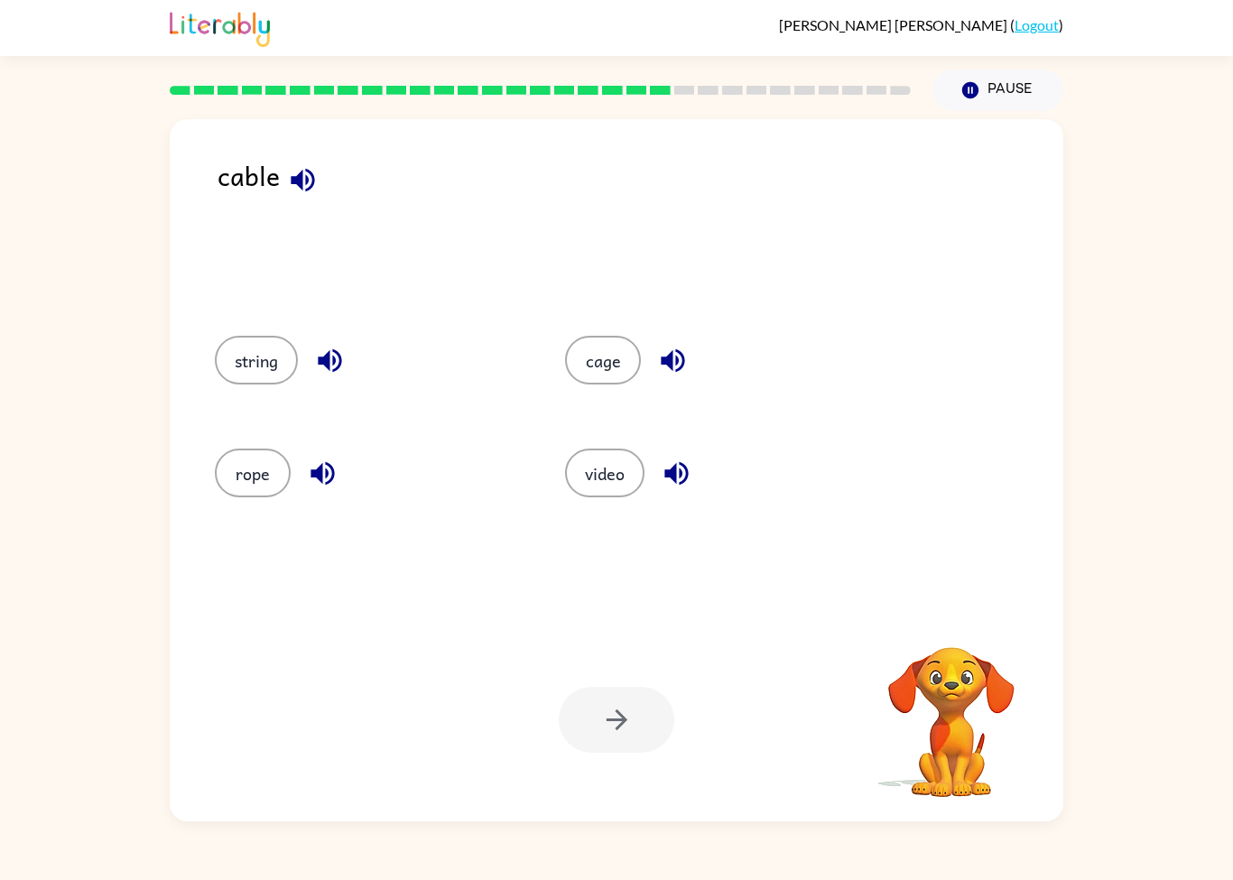
click at [258, 364] on button "string" at bounding box center [256, 360] width 83 height 49
click at [626, 718] on icon "button" at bounding box center [617, 720] width 32 height 32
click at [636, 358] on button "bow" at bounding box center [628, 360] width 76 height 49
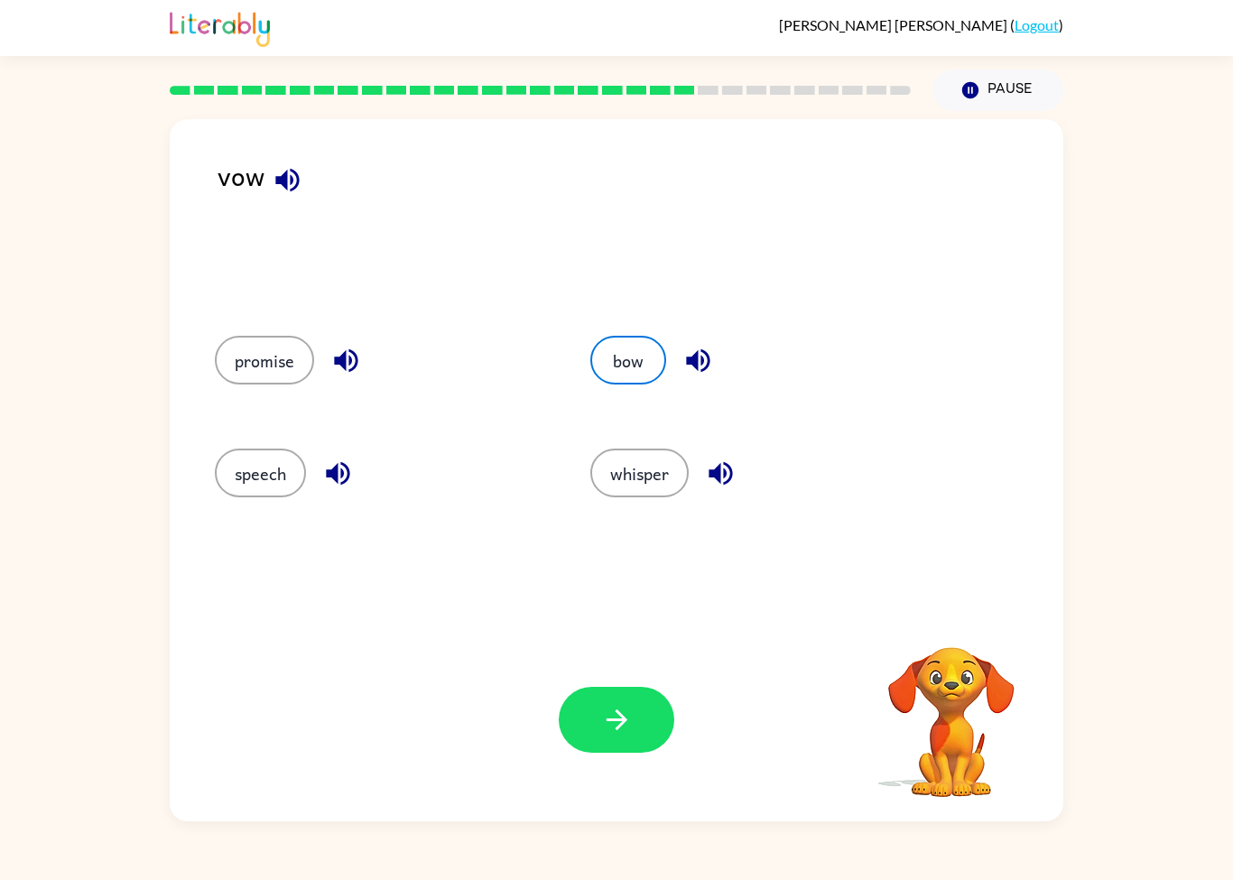
click at [632, 740] on button "button" at bounding box center [617, 720] width 116 height 66
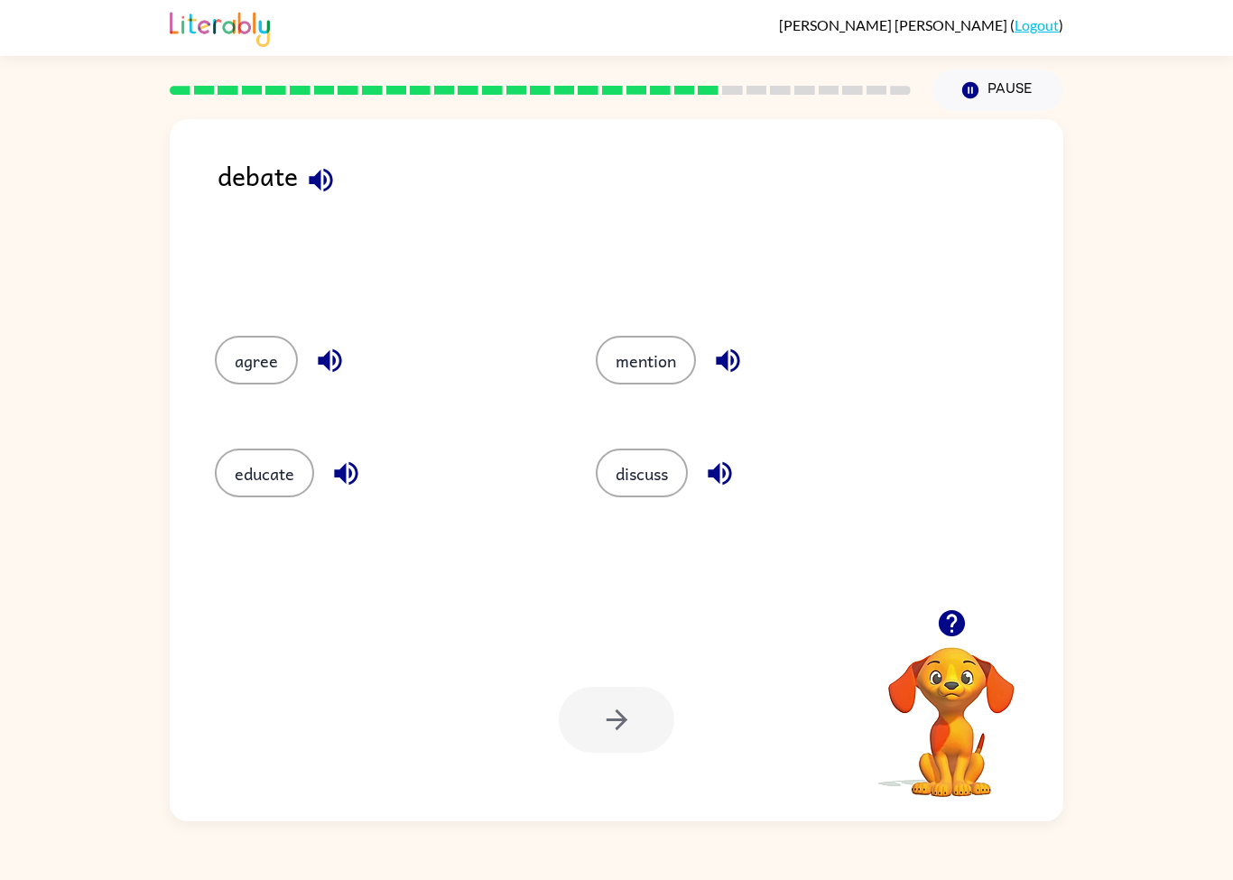
click at [647, 484] on button "discuss" at bounding box center [642, 473] width 92 height 49
click at [636, 767] on div "Your browser must support playing .mp4 files to use Literably. Please try using…" at bounding box center [617, 719] width 894 height 203
click at [630, 743] on button "button" at bounding box center [617, 720] width 116 height 66
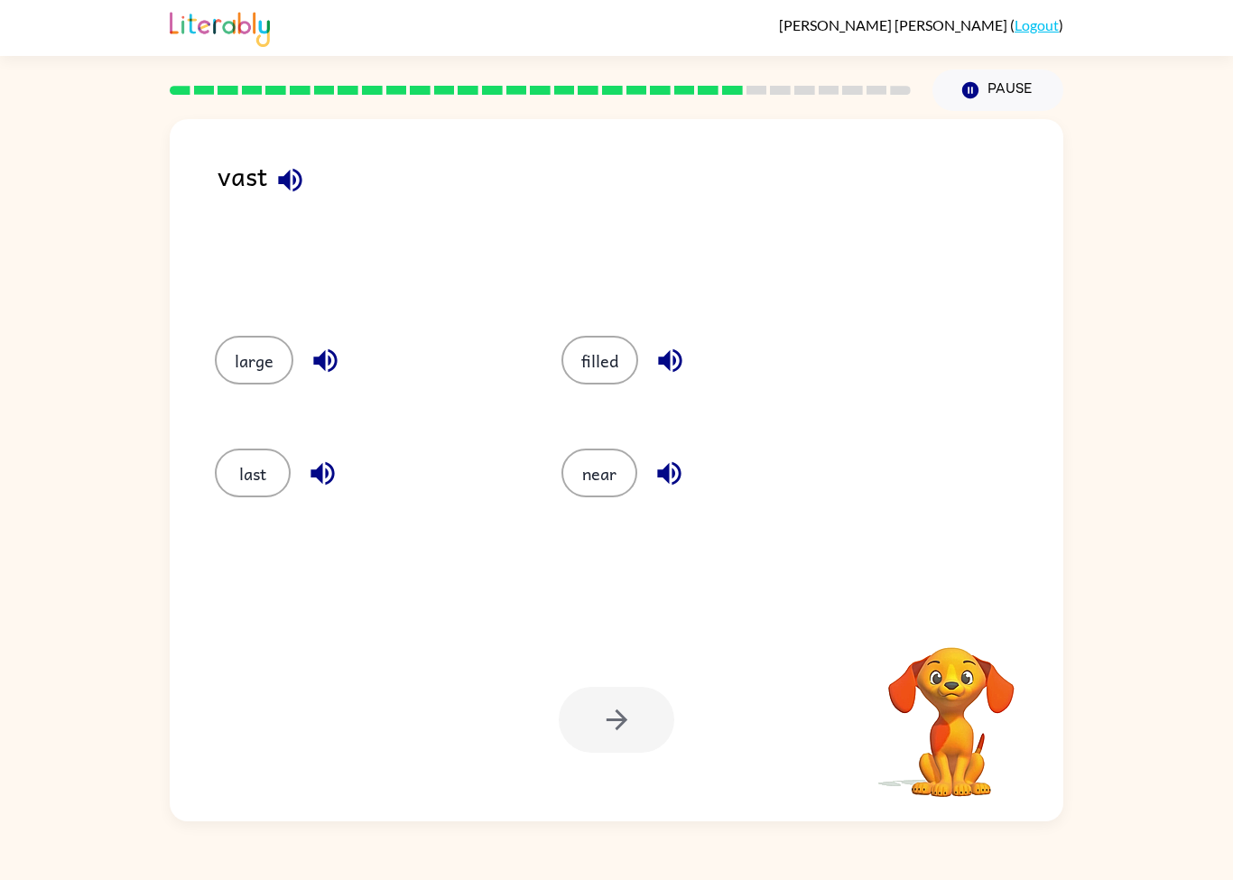
click at [265, 489] on button "last" at bounding box center [253, 473] width 76 height 49
click at [619, 736] on icon "button" at bounding box center [617, 720] width 32 height 32
click at [250, 459] on button "inside" at bounding box center [256, 473] width 83 height 49
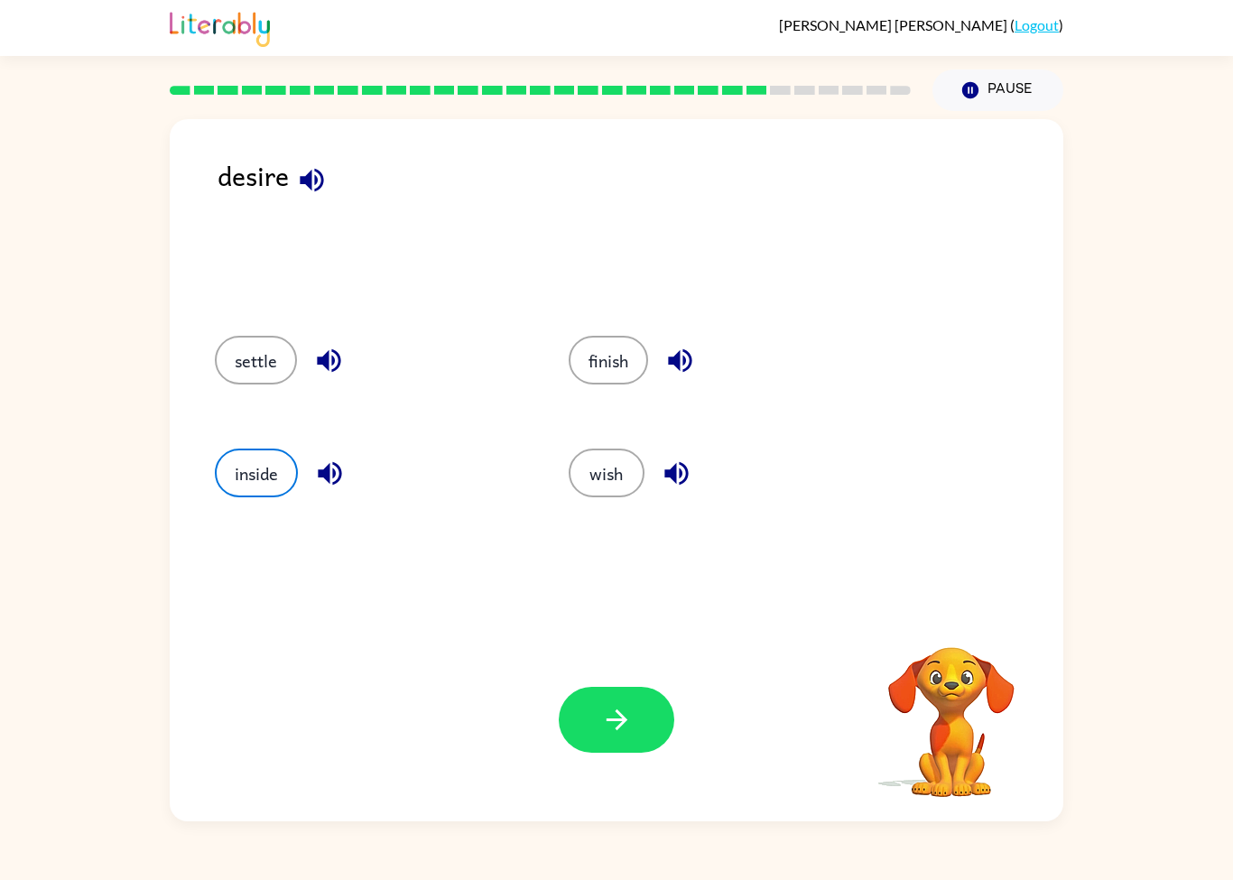
click at [607, 717] on icon "button" at bounding box center [617, 720] width 32 height 32
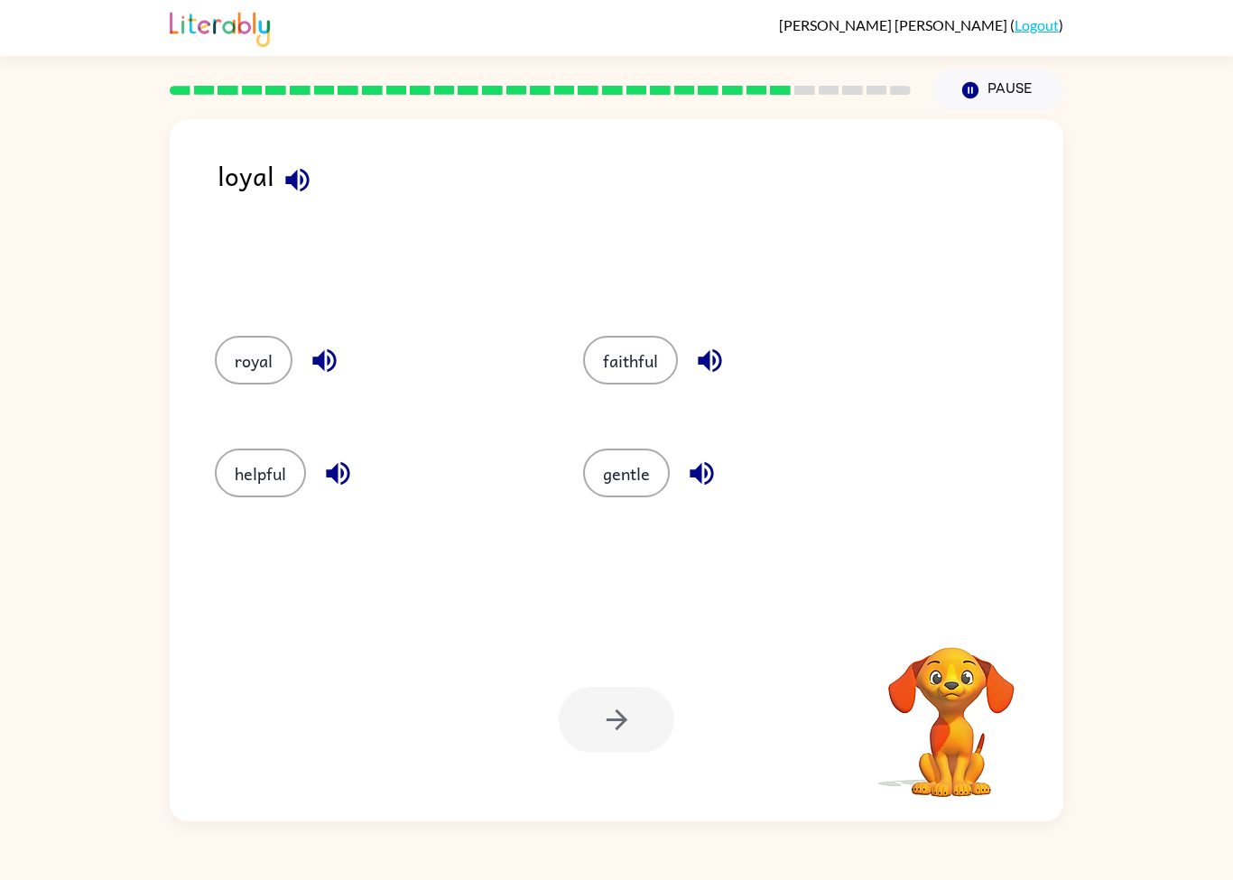
click at [816, 115] on div at bounding box center [540, 90] width 763 height 63
click at [923, 107] on div "Pause Pause" at bounding box center [998, 90] width 153 height 63
click at [279, 361] on button "royal" at bounding box center [254, 360] width 78 height 49
click at [636, 707] on button "button" at bounding box center [617, 720] width 116 height 66
click at [619, 367] on button "launch" at bounding box center [619, 360] width 88 height 49
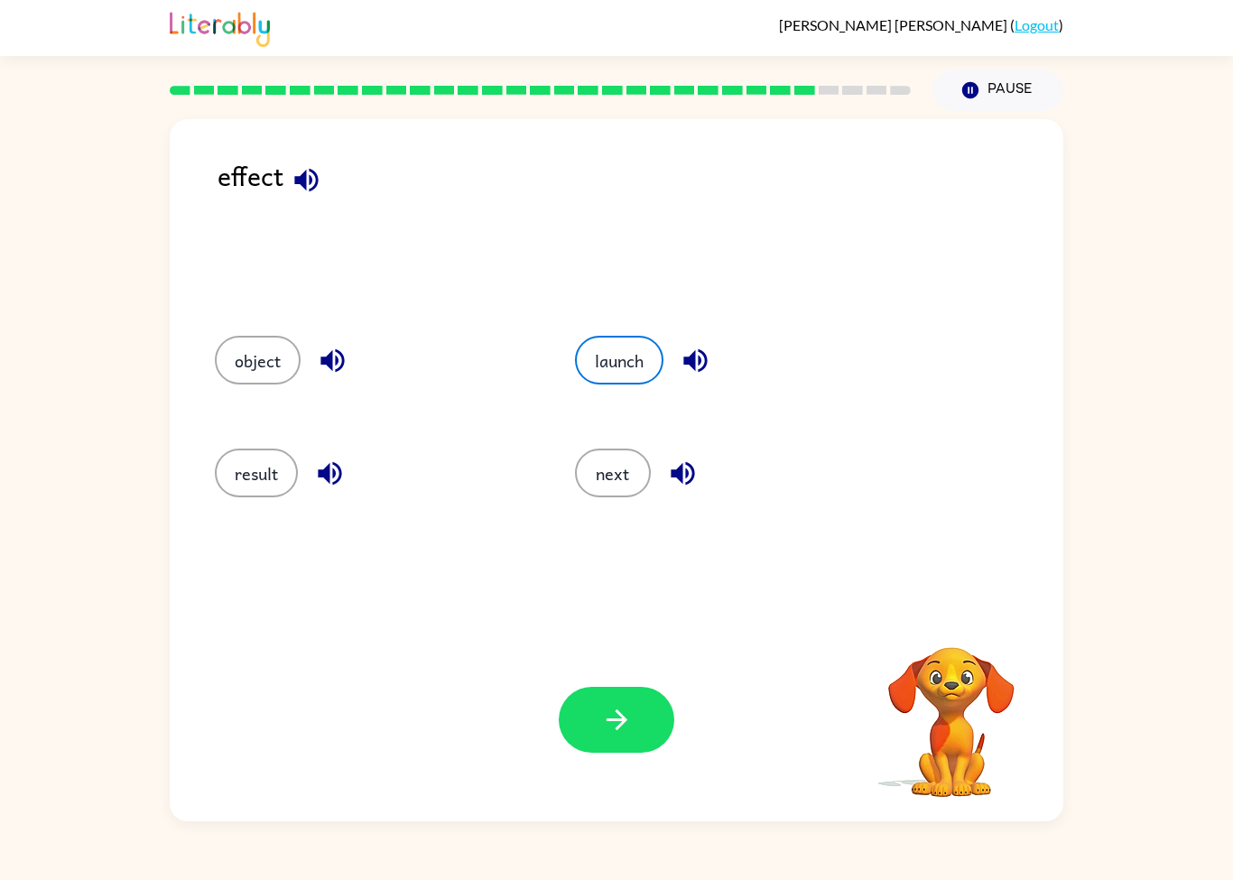
click at [627, 712] on icon "button" at bounding box center [617, 720] width 32 height 32
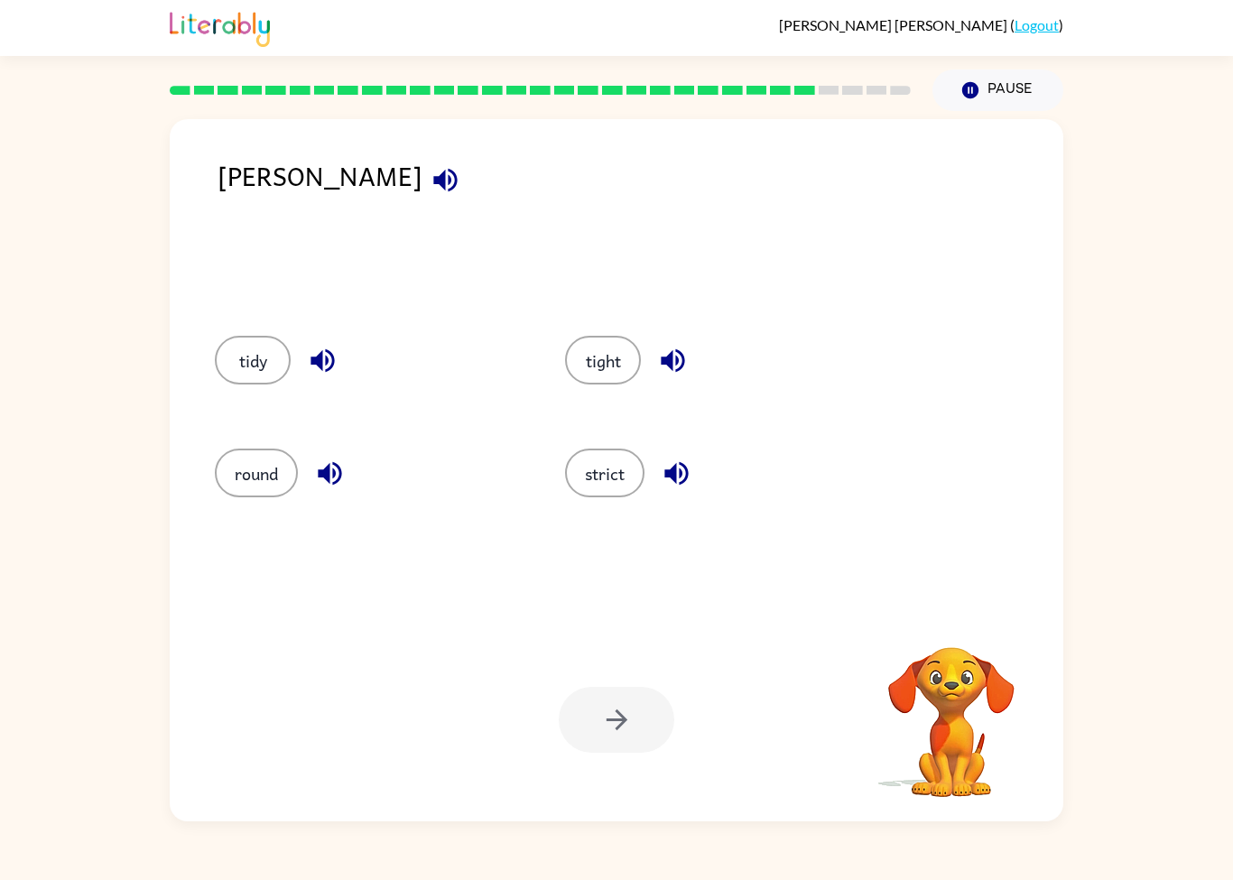
click at [255, 480] on button "round" at bounding box center [256, 473] width 83 height 49
click at [603, 753] on button "button" at bounding box center [617, 720] width 116 height 66
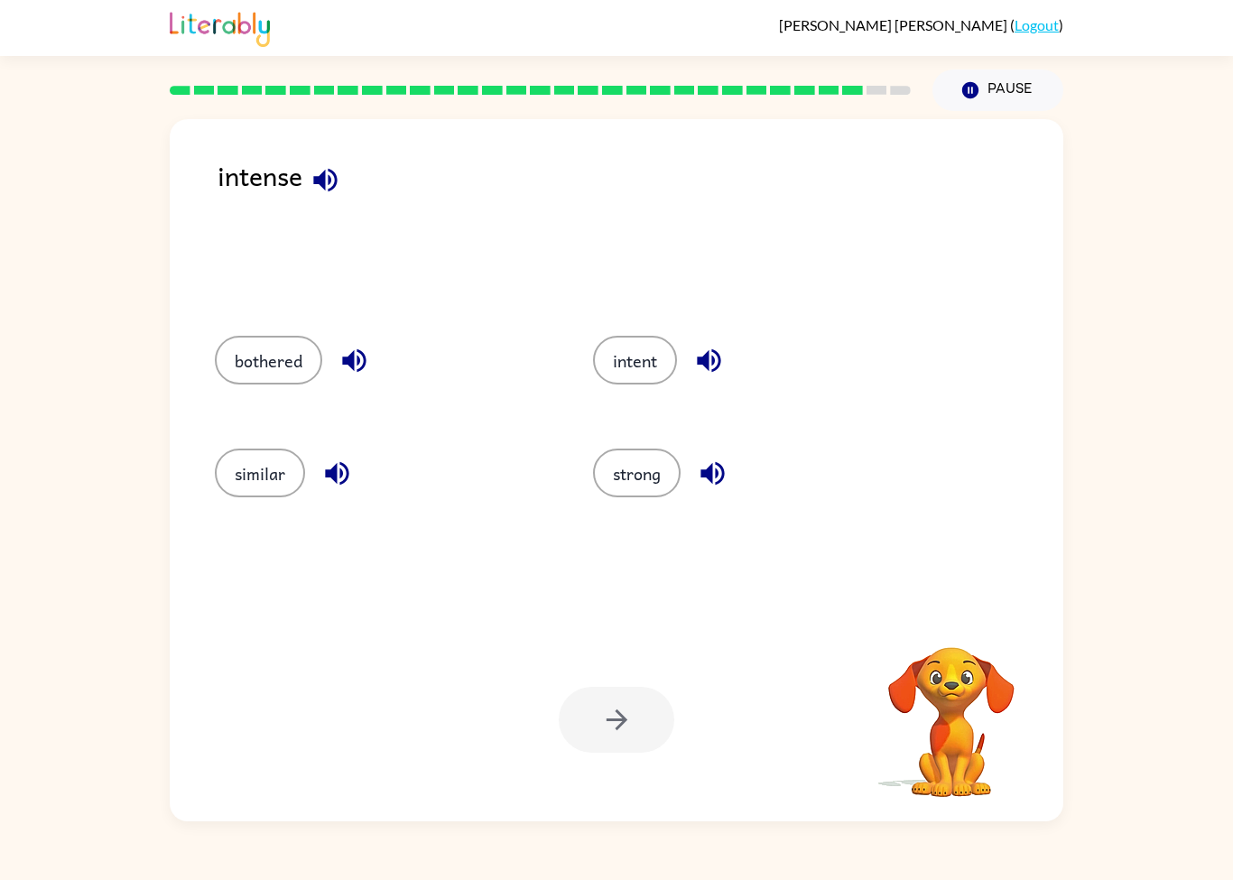
click at [636, 473] on button "strong" at bounding box center [637, 473] width 88 height 49
click at [640, 716] on button "button" at bounding box center [617, 720] width 116 height 66
click at [654, 339] on button "tension" at bounding box center [645, 360] width 94 height 49
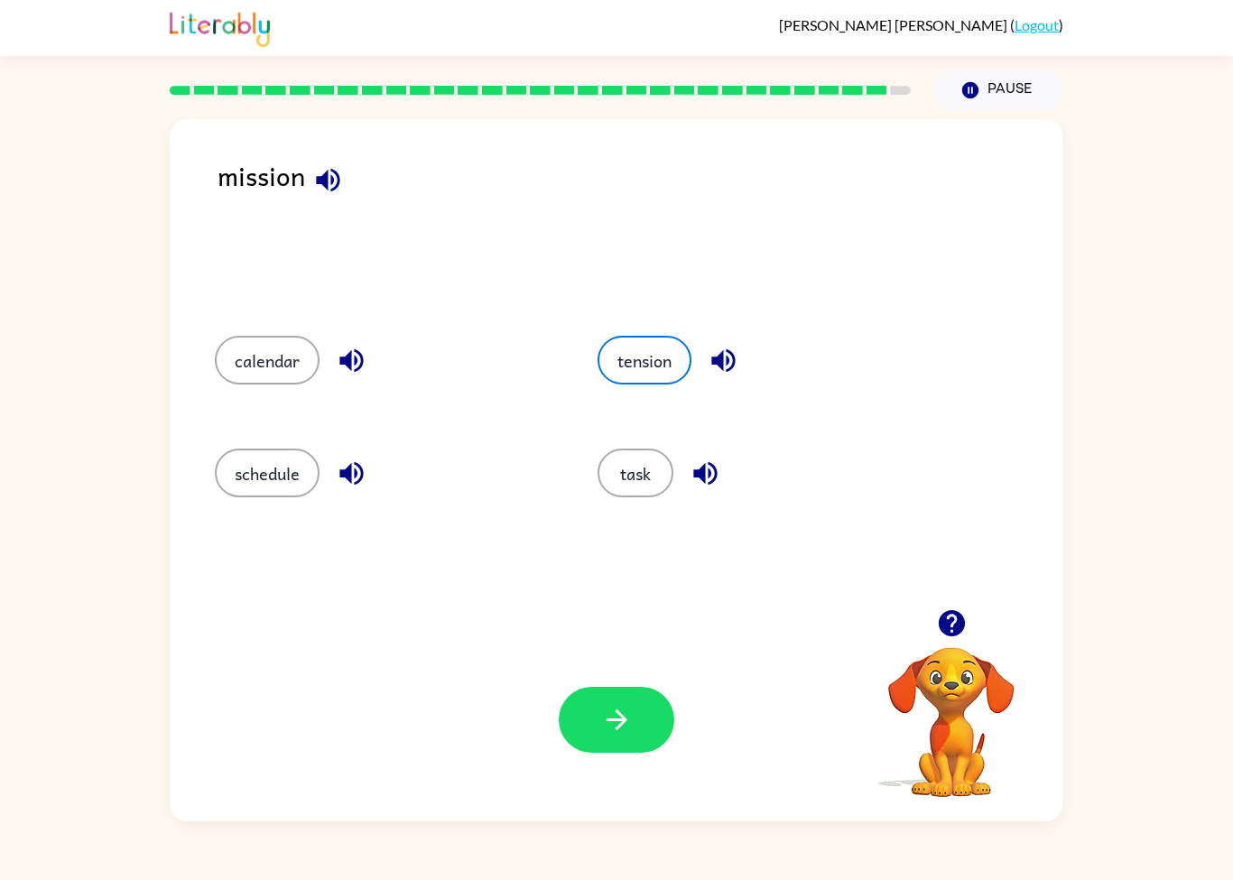
click at [619, 765] on div "Your browser must support playing .mp4 files to use Literably. Please try using…" at bounding box center [617, 719] width 894 height 203
click at [653, 706] on button "button" at bounding box center [617, 720] width 116 height 66
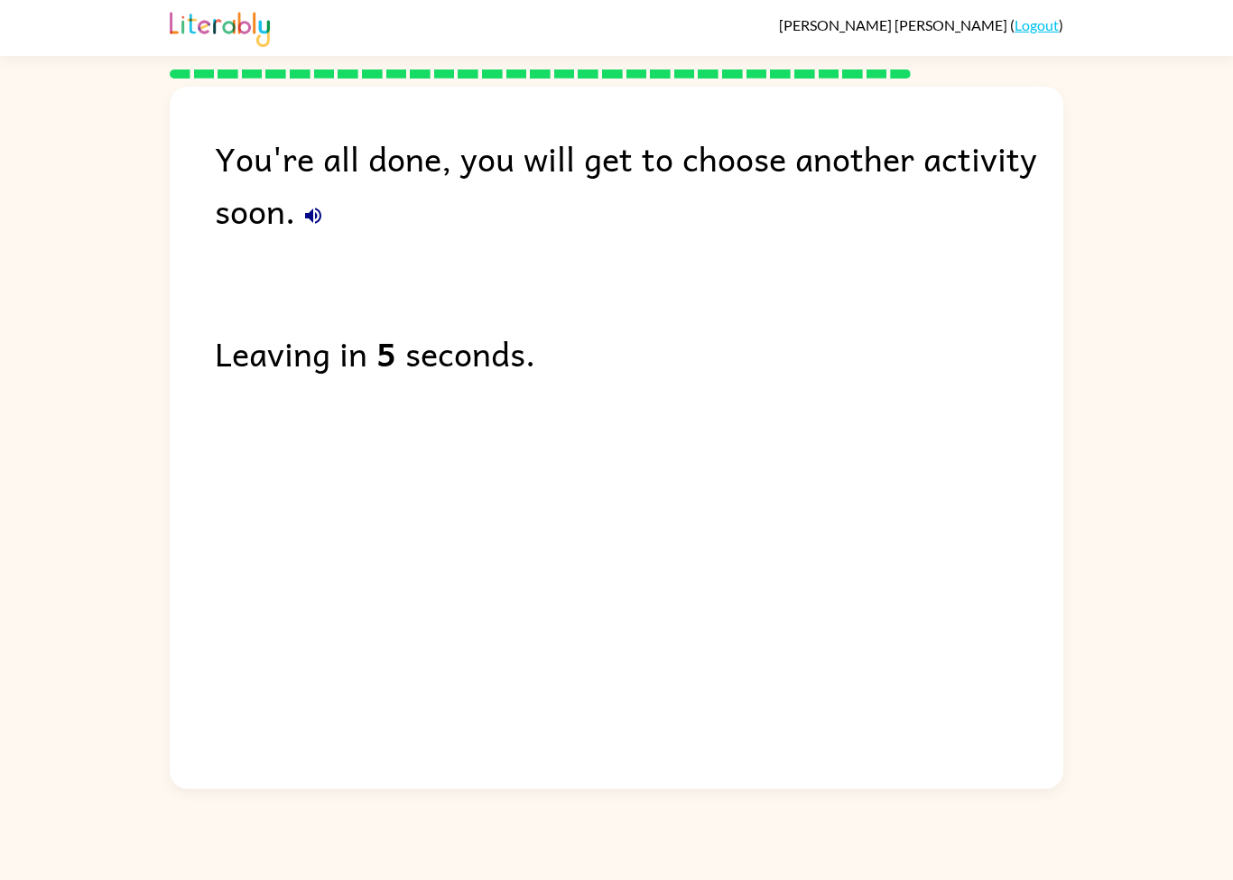
click at [583, 762] on div "You're all done, you will get to choose another activity soon. Leaving in 5 sec…" at bounding box center [617, 433] width 894 height 693
